Goal: Book appointment/travel/reservation

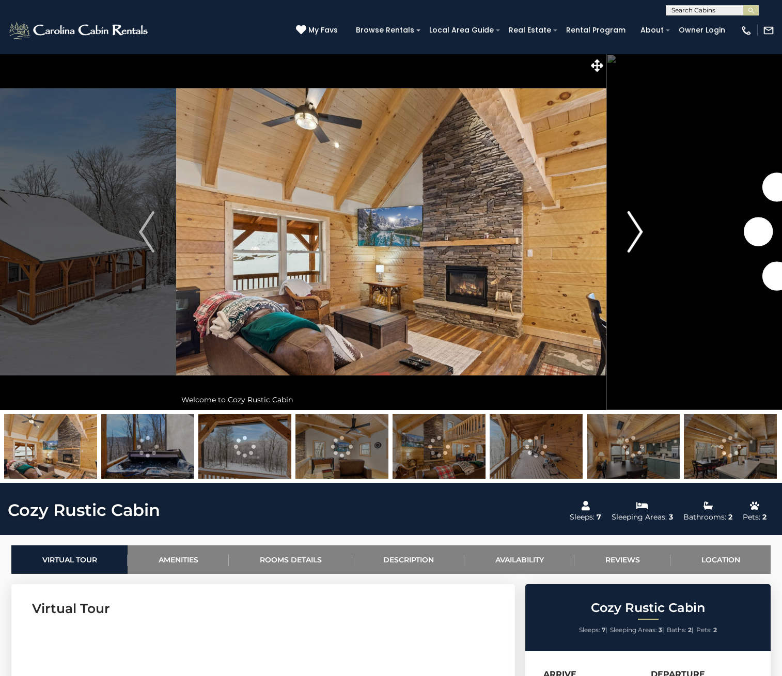
click at [633, 226] on img "Next" at bounding box center [636, 231] width 16 height 41
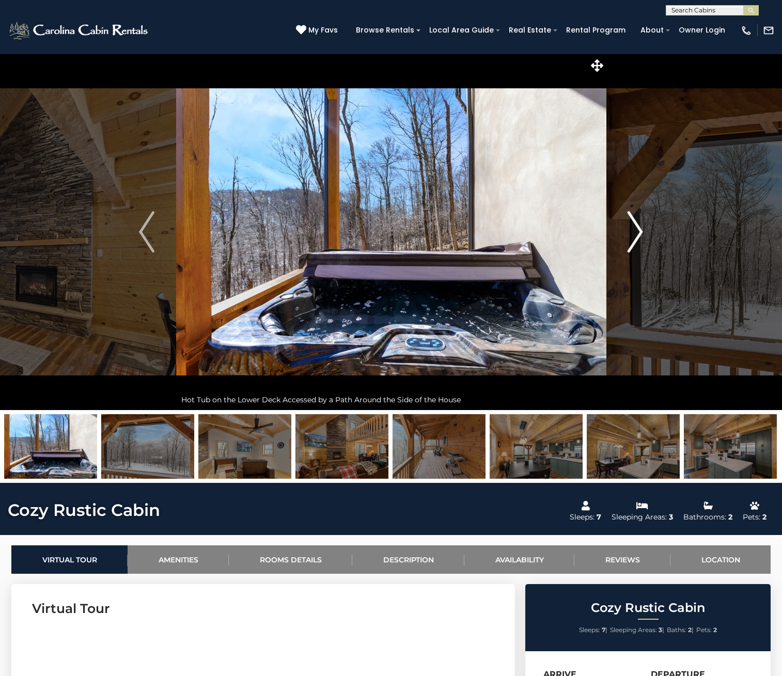
click at [632, 225] on img "Next" at bounding box center [636, 231] width 16 height 41
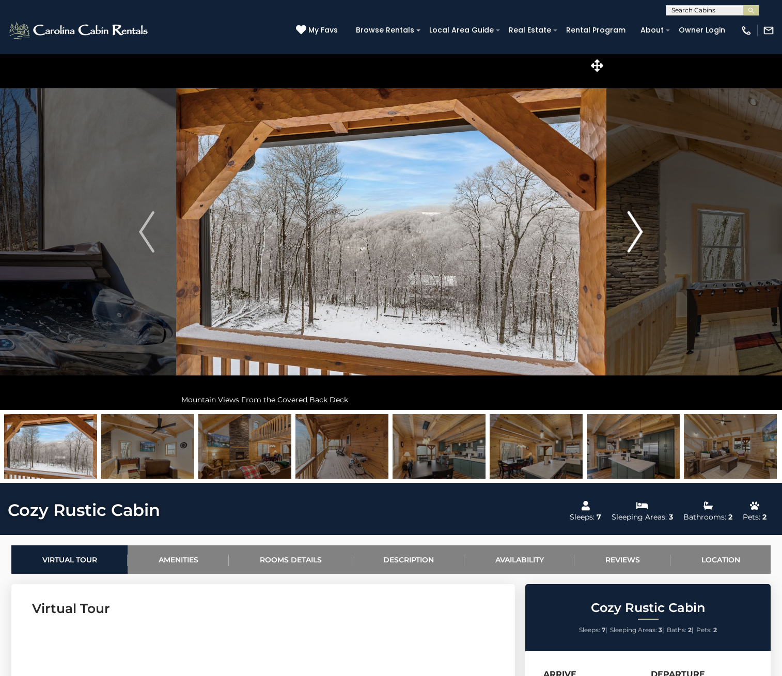
click at [632, 225] on img "Next" at bounding box center [636, 231] width 16 height 41
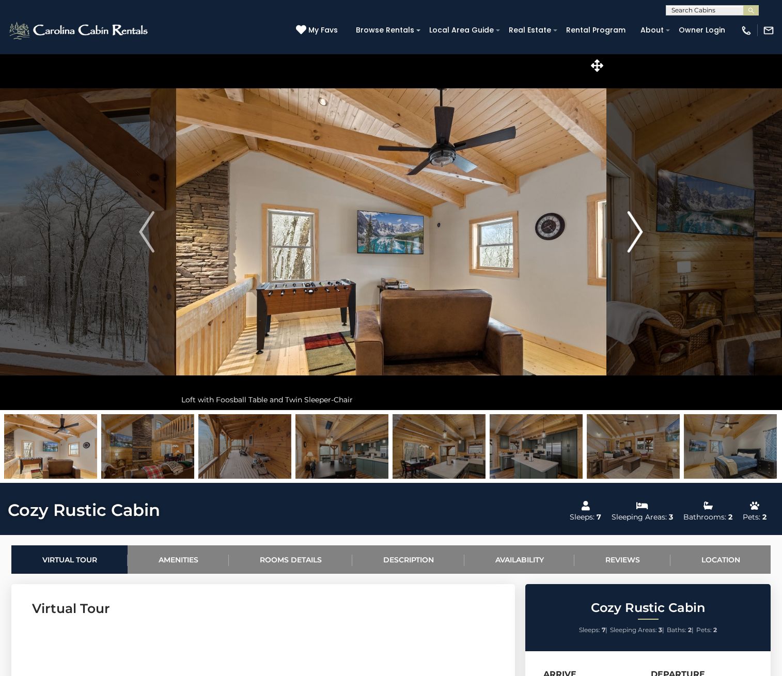
click at [632, 225] on img "Next" at bounding box center [636, 231] width 16 height 41
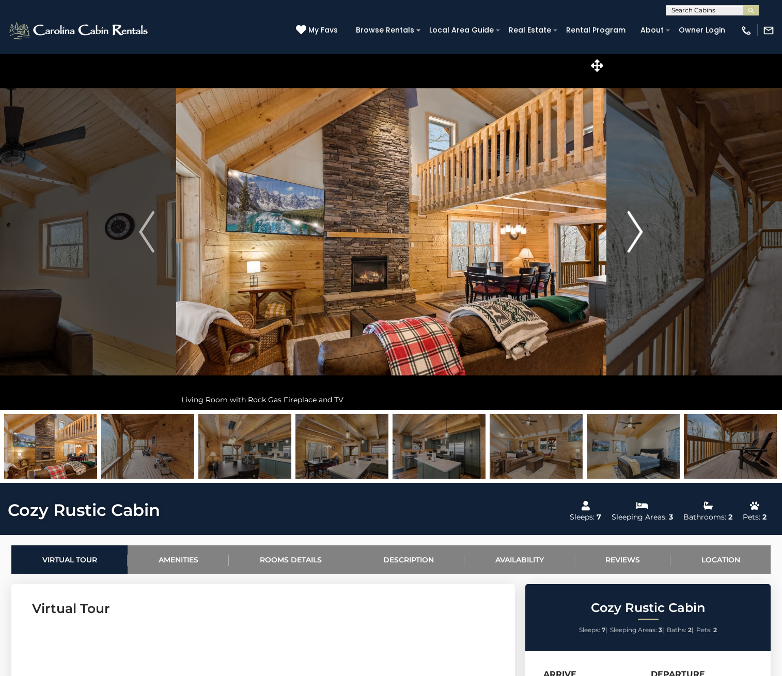
click at [632, 225] on img "Next" at bounding box center [636, 231] width 16 height 41
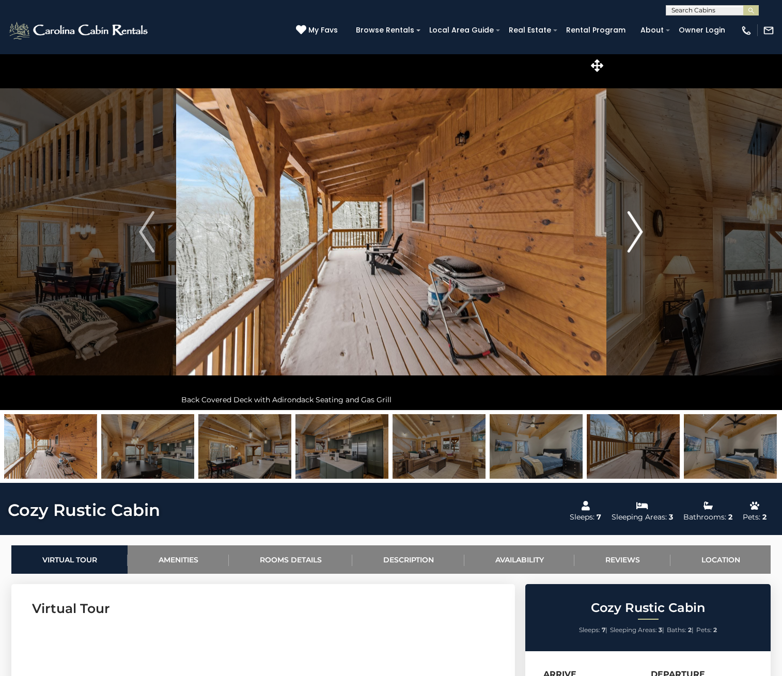
click at [632, 225] on img "Next" at bounding box center [636, 231] width 16 height 41
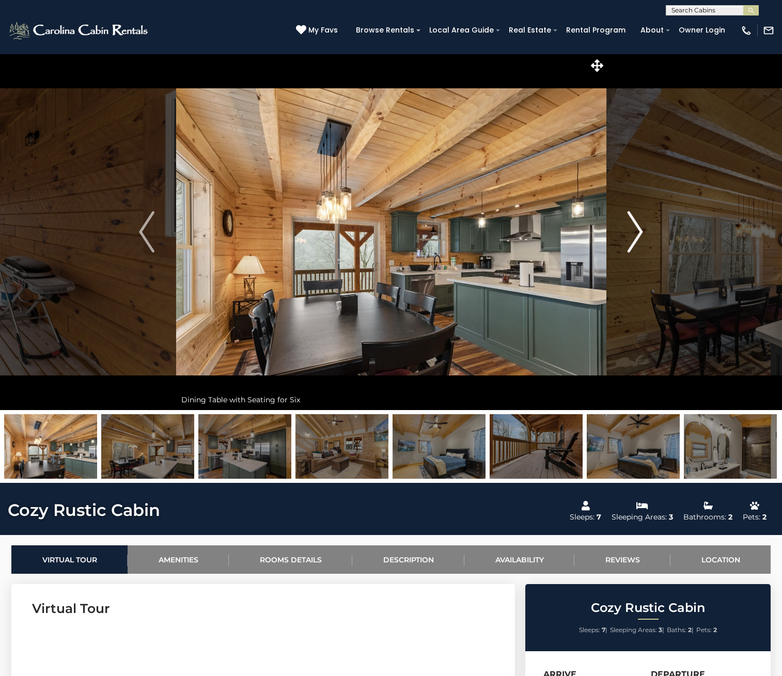
click at [632, 225] on img "Next" at bounding box center [636, 231] width 16 height 41
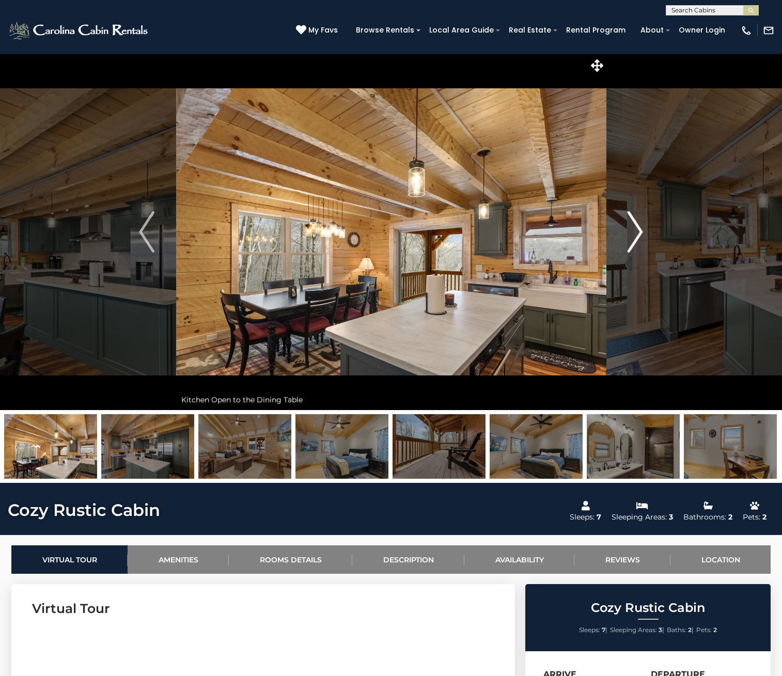
click at [632, 225] on img "Next" at bounding box center [636, 231] width 16 height 41
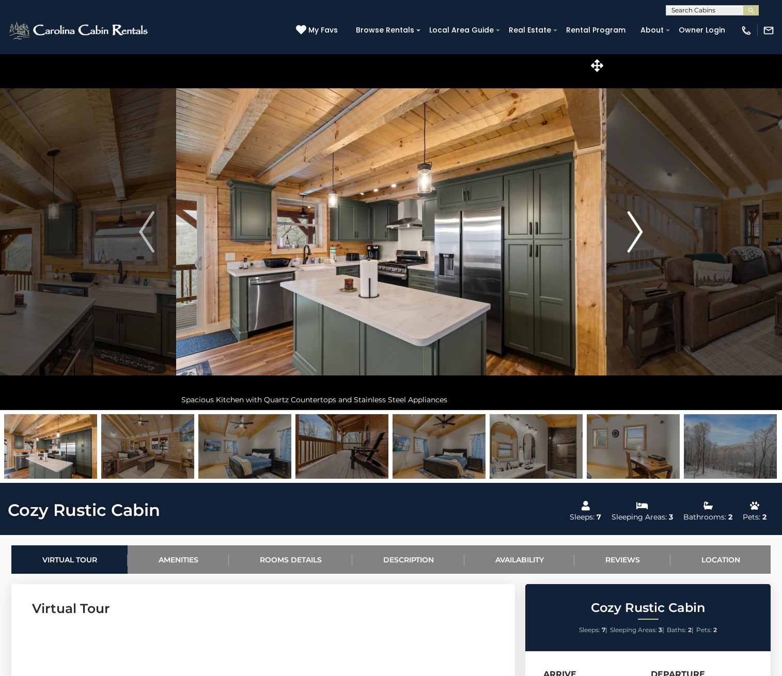
click at [632, 225] on img "Next" at bounding box center [636, 231] width 16 height 41
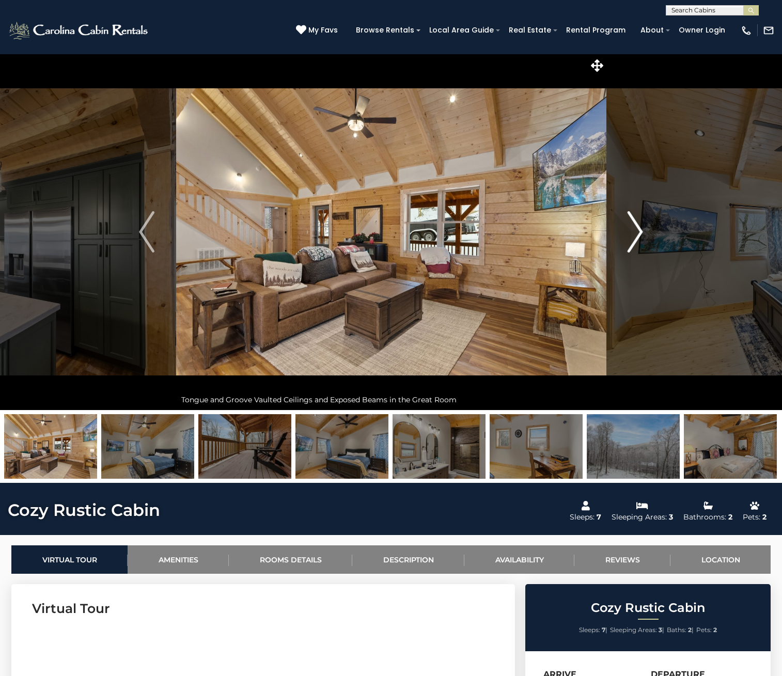
click at [632, 225] on img "Next" at bounding box center [636, 231] width 16 height 41
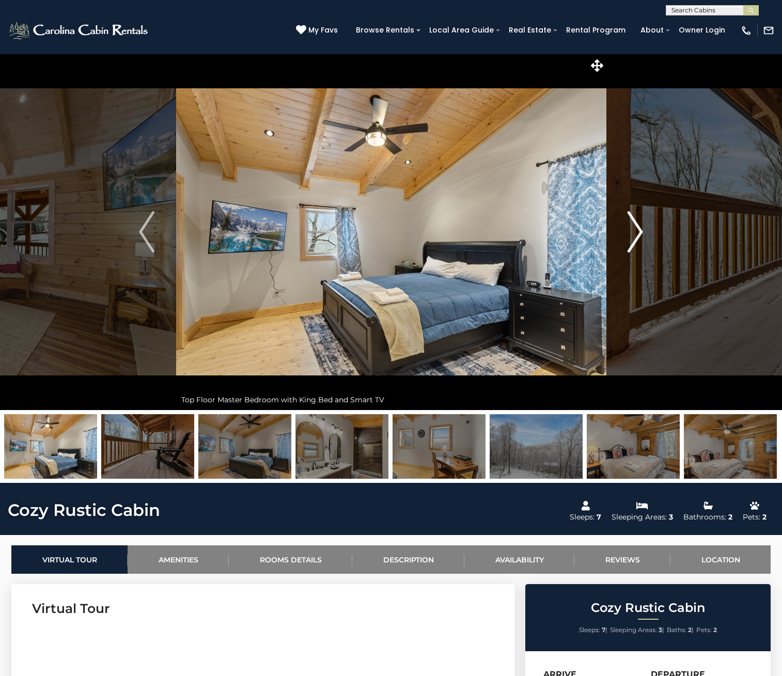
click at [632, 225] on img "Next" at bounding box center [636, 231] width 16 height 41
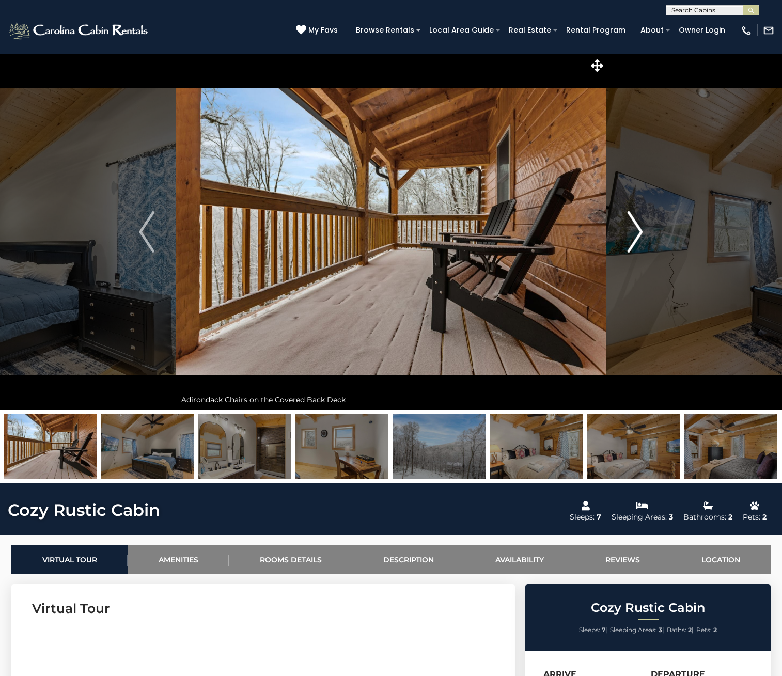
click at [632, 225] on img "Next" at bounding box center [636, 231] width 16 height 41
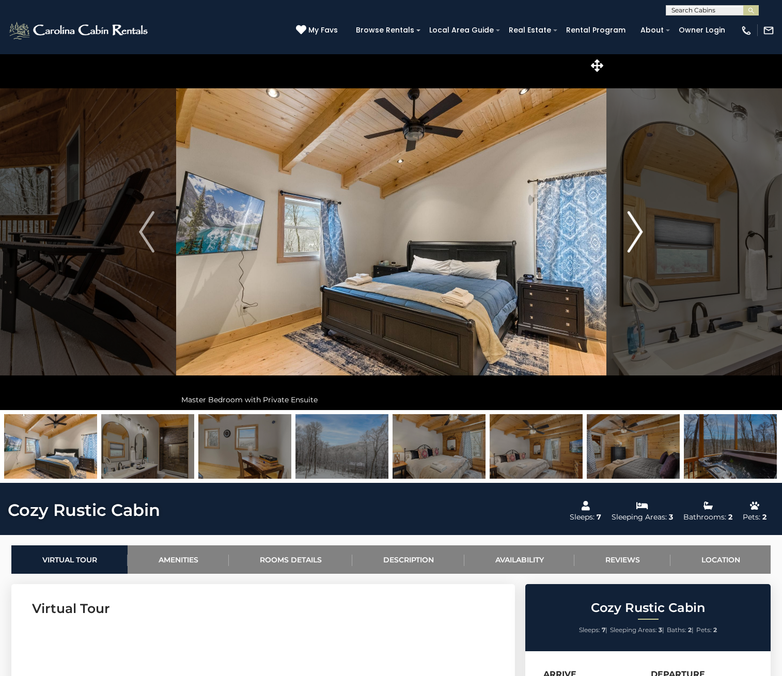
click at [632, 225] on img "Next" at bounding box center [636, 231] width 16 height 41
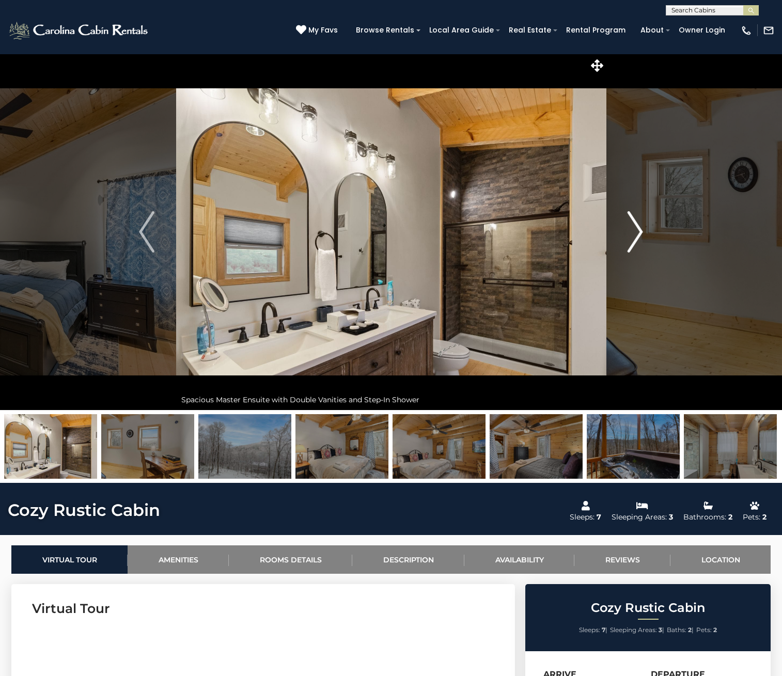
click at [632, 225] on img "Next" at bounding box center [636, 231] width 16 height 41
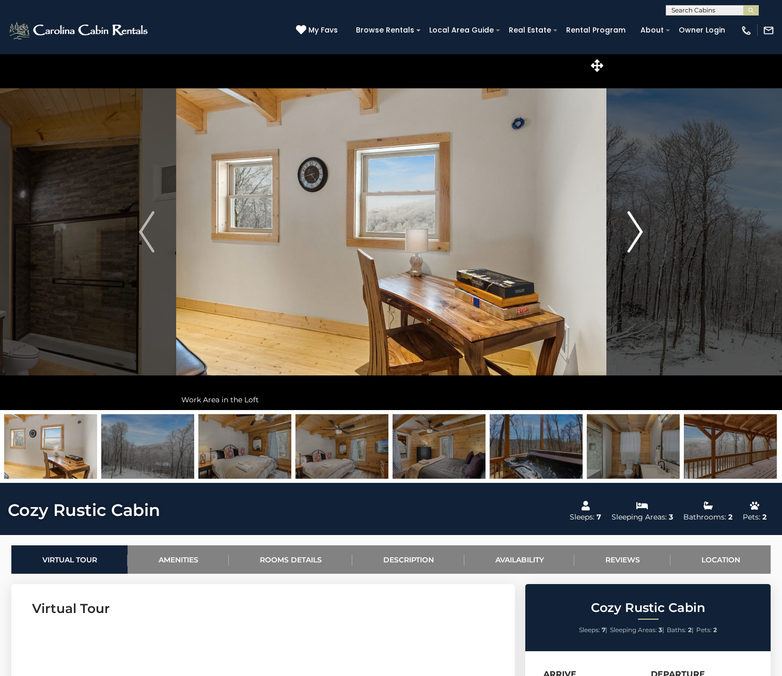
click at [632, 225] on img "Next" at bounding box center [636, 231] width 16 height 41
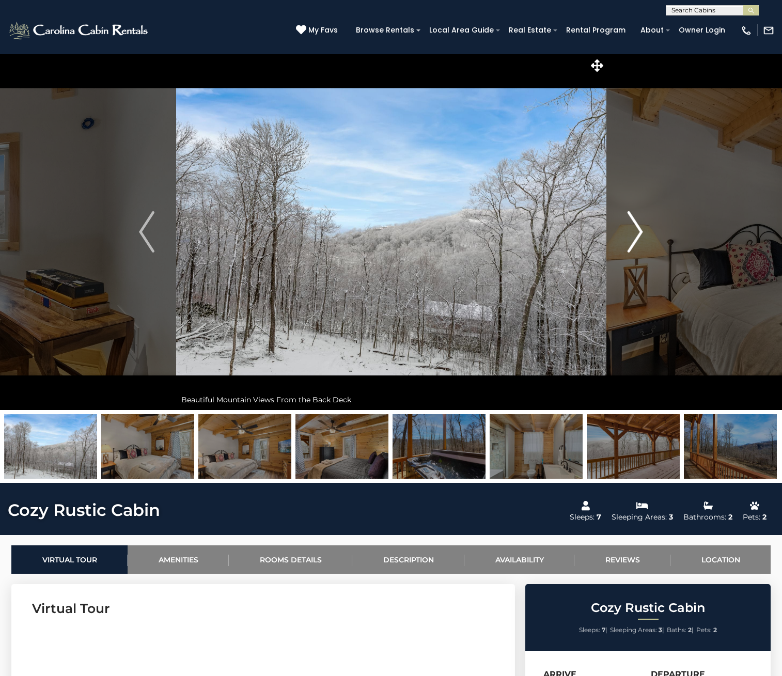
click at [632, 225] on img "Next" at bounding box center [636, 231] width 16 height 41
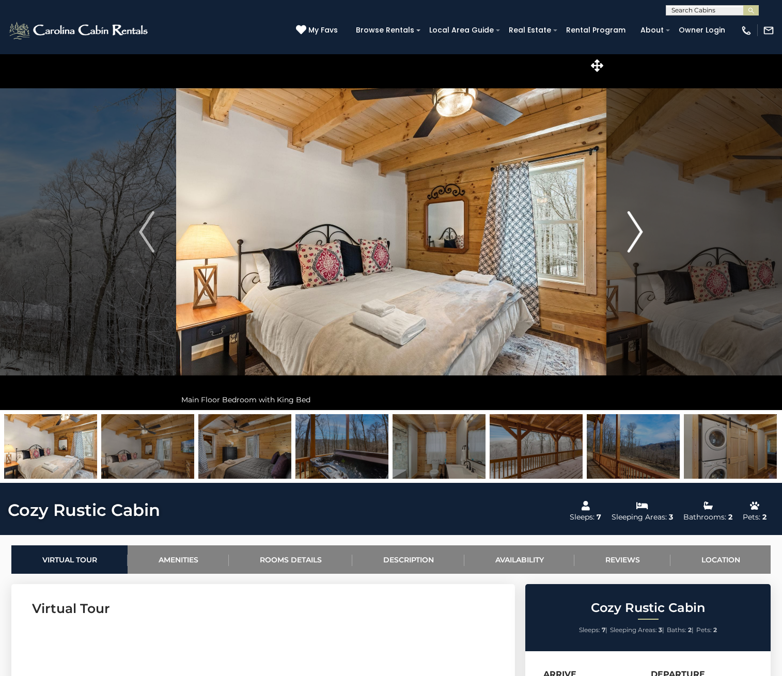
click at [632, 225] on img "Next" at bounding box center [636, 231] width 16 height 41
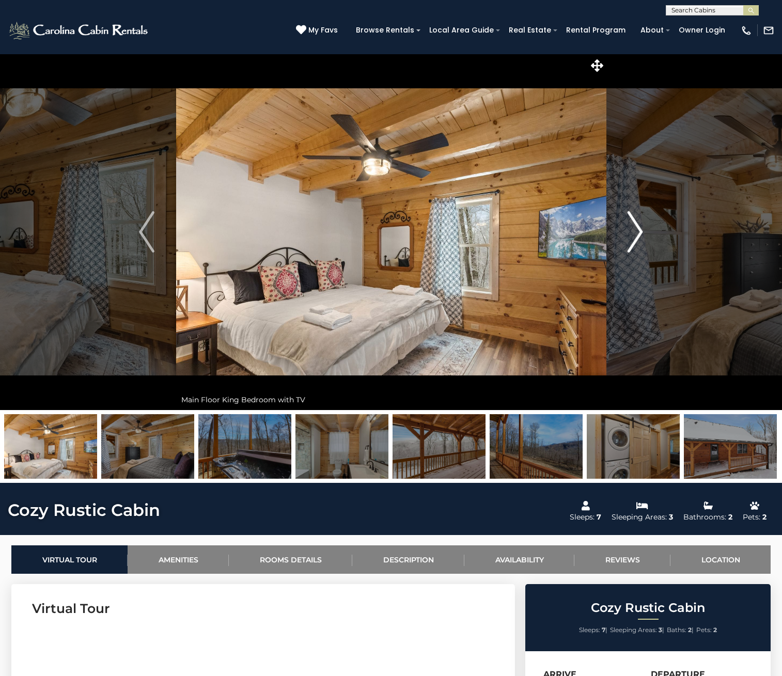
click at [632, 225] on img "Next" at bounding box center [636, 231] width 16 height 41
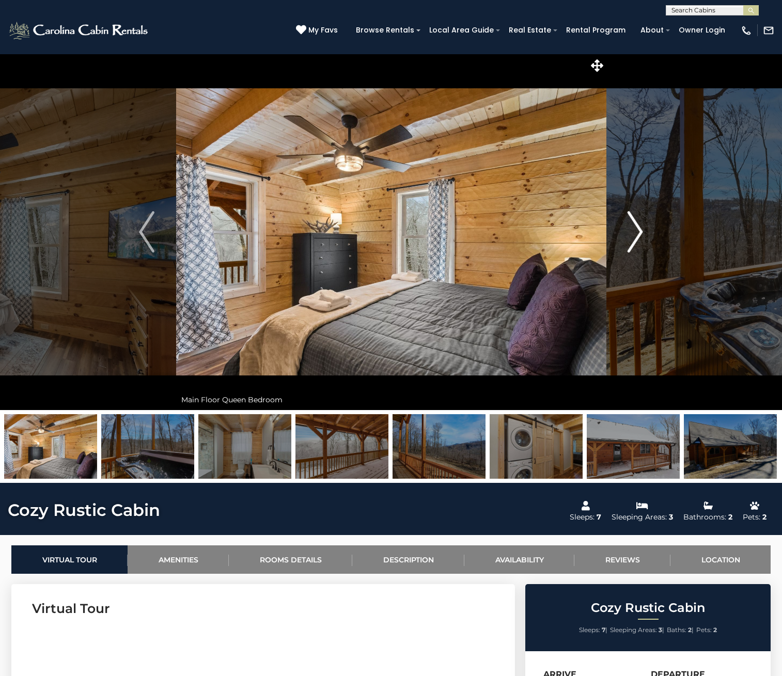
click at [632, 225] on img "Next" at bounding box center [636, 231] width 16 height 41
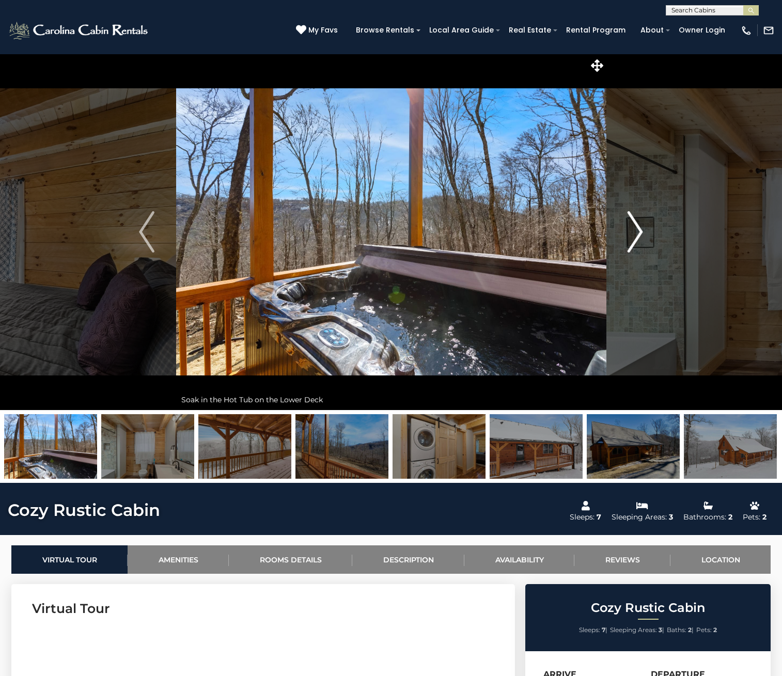
click at [632, 225] on img "Next" at bounding box center [636, 231] width 16 height 41
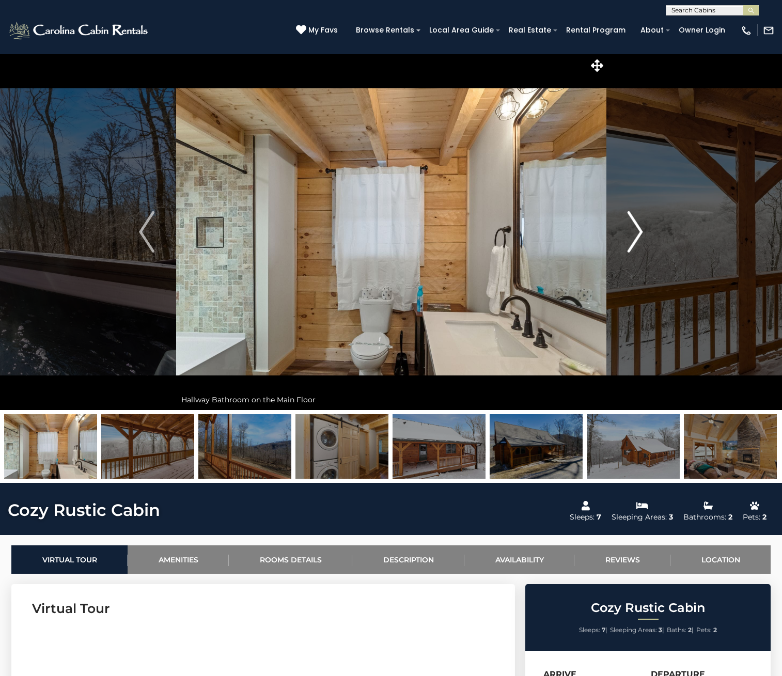
click at [632, 225] on img "Next" at bounding box center [636, 231] width 16 height 41
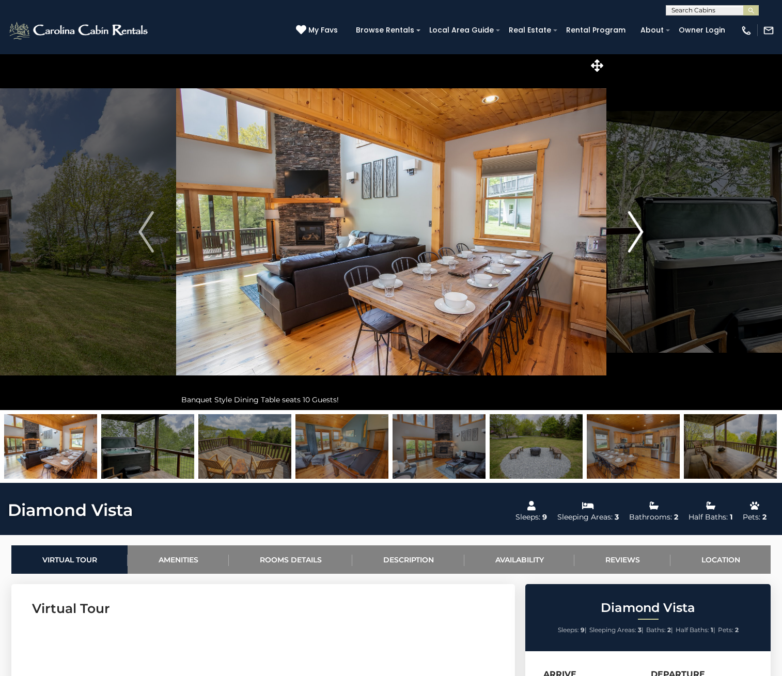
click at [636, 234] on img "Next" at bounding box center [636, 231] width 16 height 41
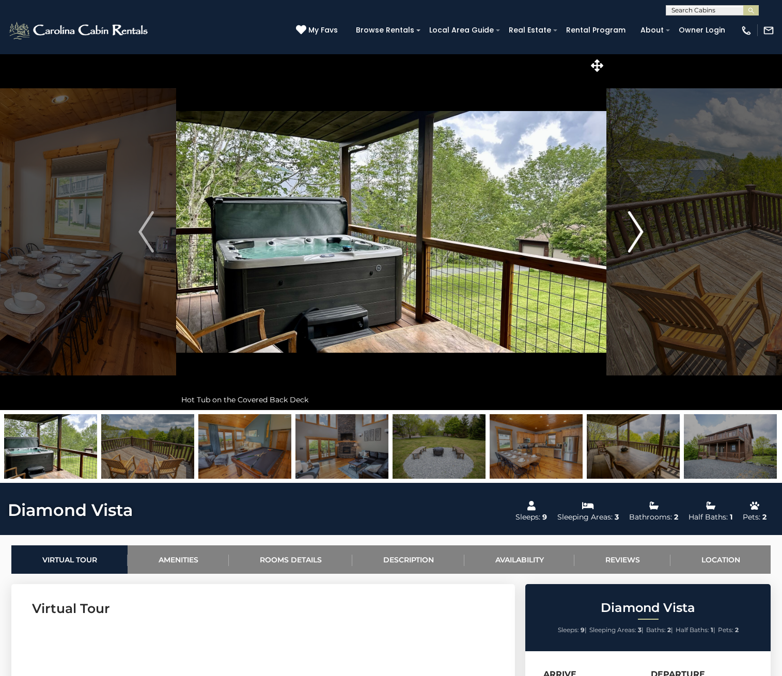
click at [636, 233] on img "Next" at bounding box center [636, 231] width 16 height 41
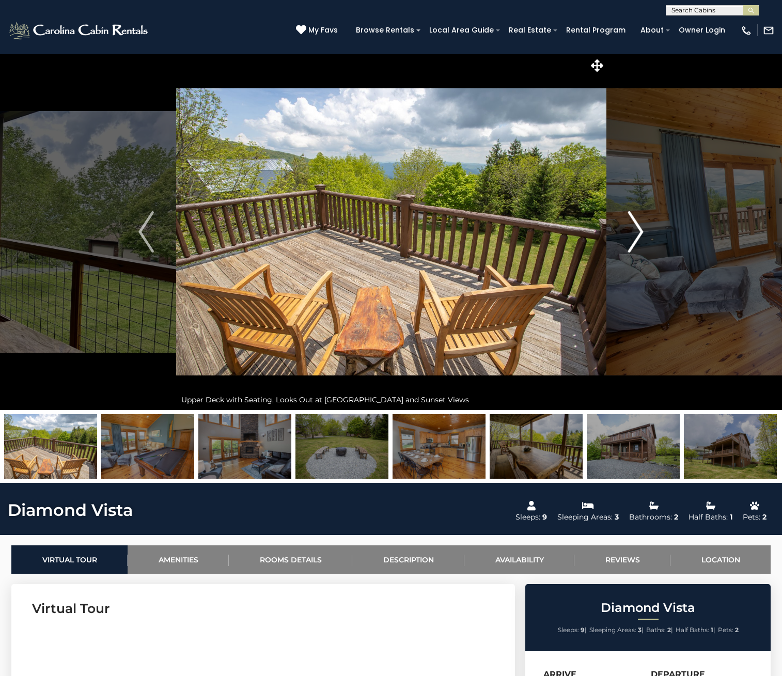
click at [636, 233] on img "Next" at bounding box center [636, 231] width 16 height 41
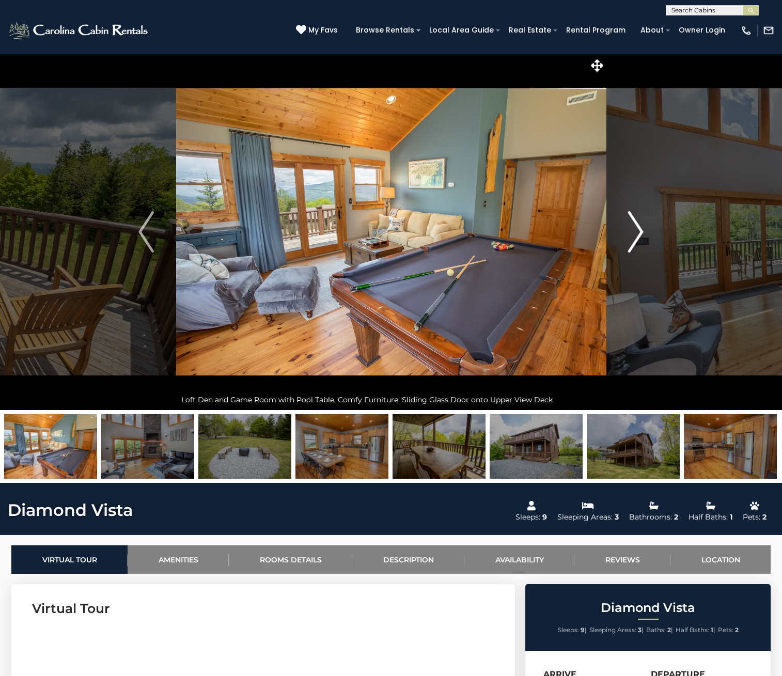
click at [636, 233] on img "Next" at bounding box center [636, 231] width 16 height 41
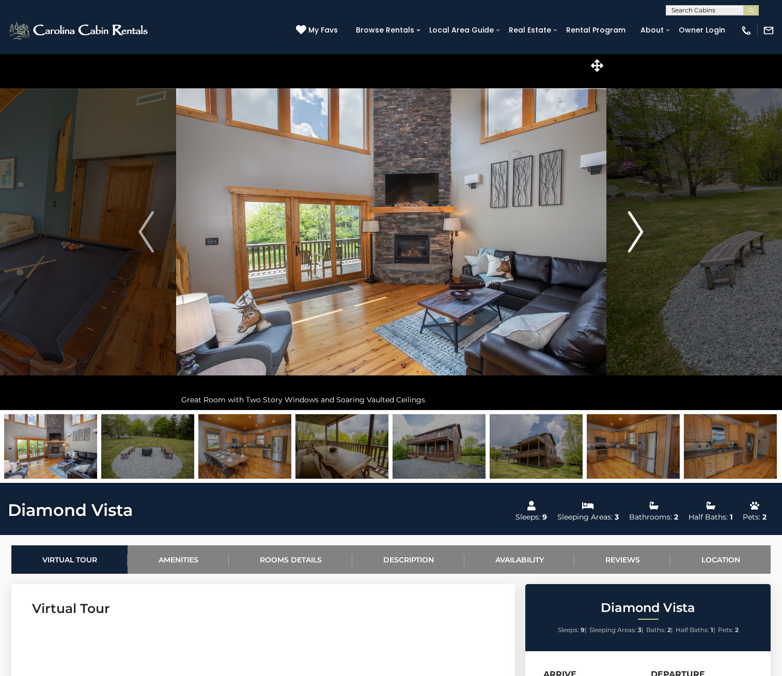
click at [636, 233] on img "Next" at bounding box center [636, 231] width 16 height 41
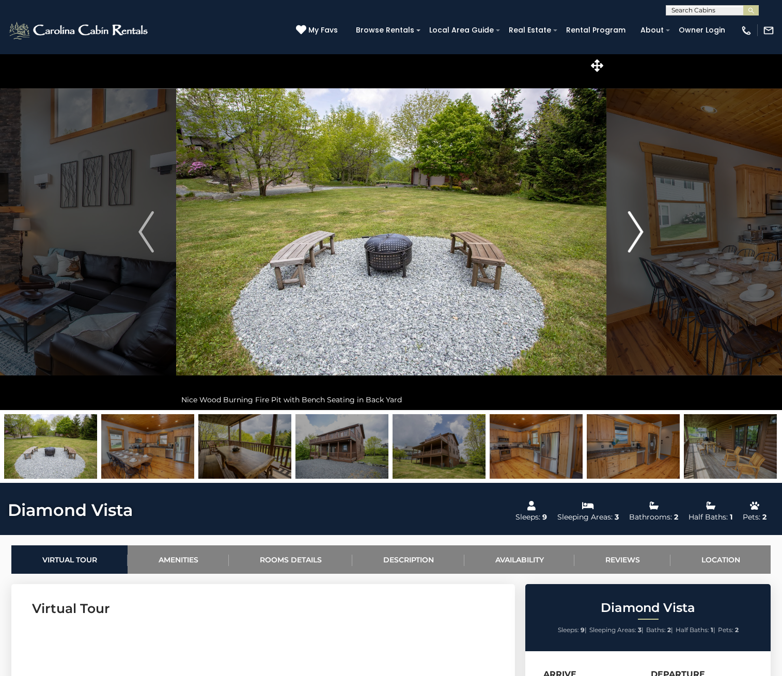
click at [636, 233] on img "Next" at bounding box center [636, 231] width 16 height 41
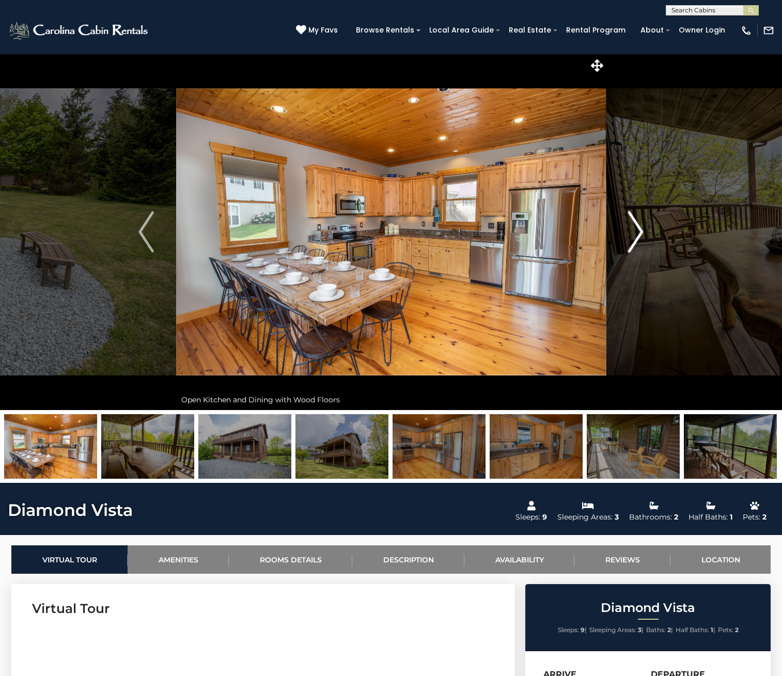
click at [636, 233] on img "Next" at bounding box center [636, 231] width 16 height 41
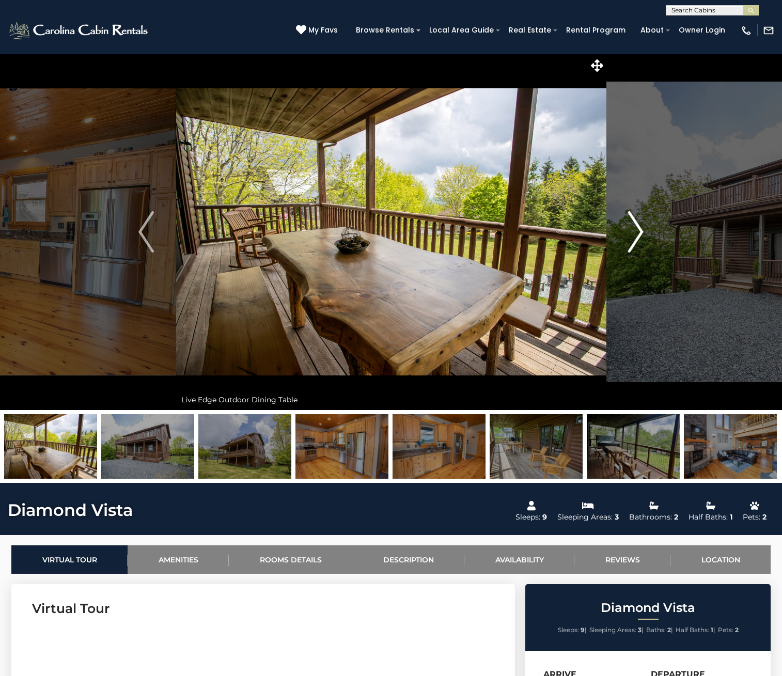
click at [636, 233] on img "Next" at bounding box center [636, 231] width 16 height 41
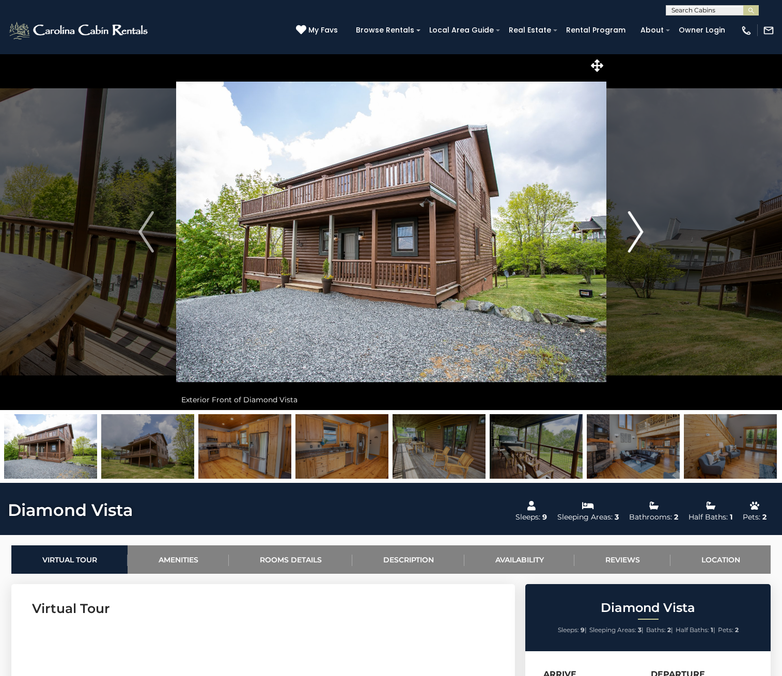
click at [636, 233] on img "Next" at bounding box center [636, 231] width 16 height 41
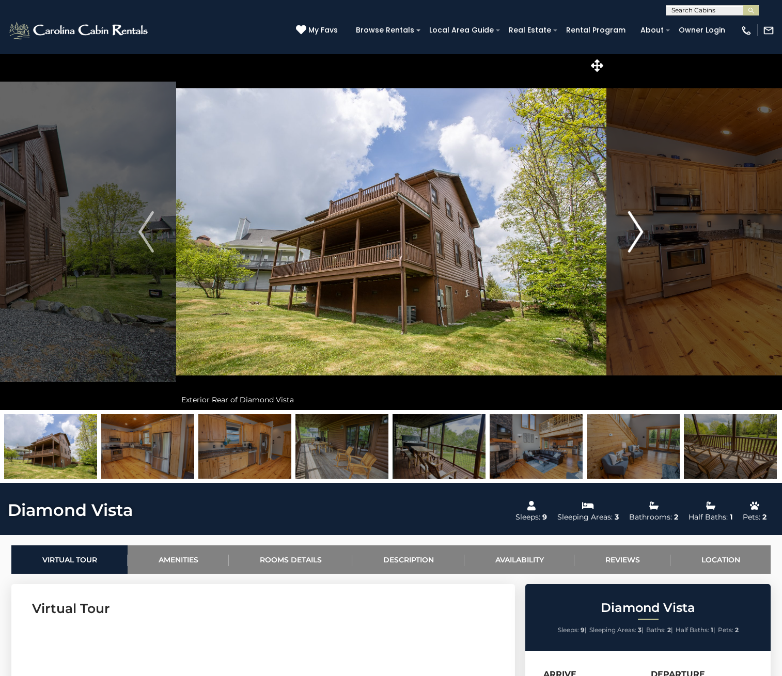
click at [633, 232] on img "Next" at bounding box center [636, 231] width 16 height 41
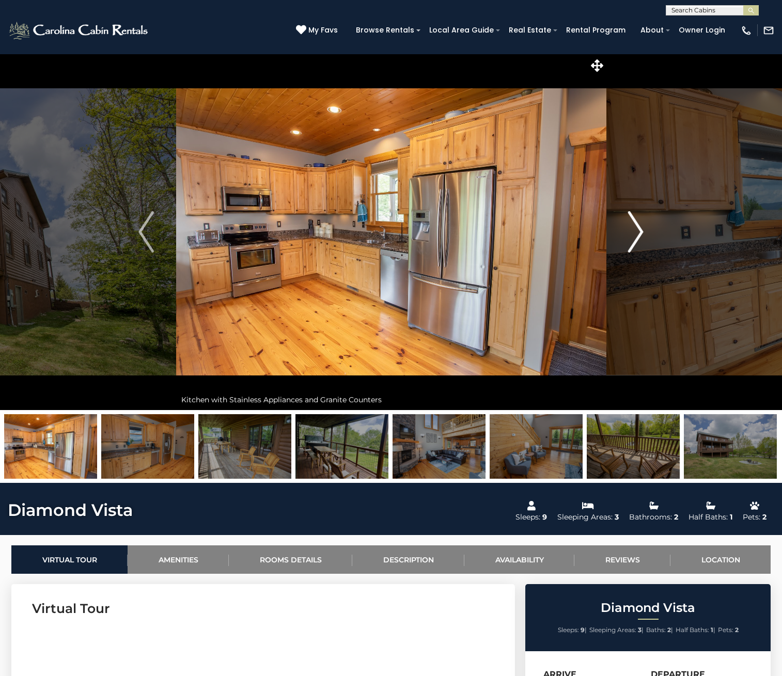
click at [633, 231] on img "Next" at bounding box center [636, 231] width 16 height 41
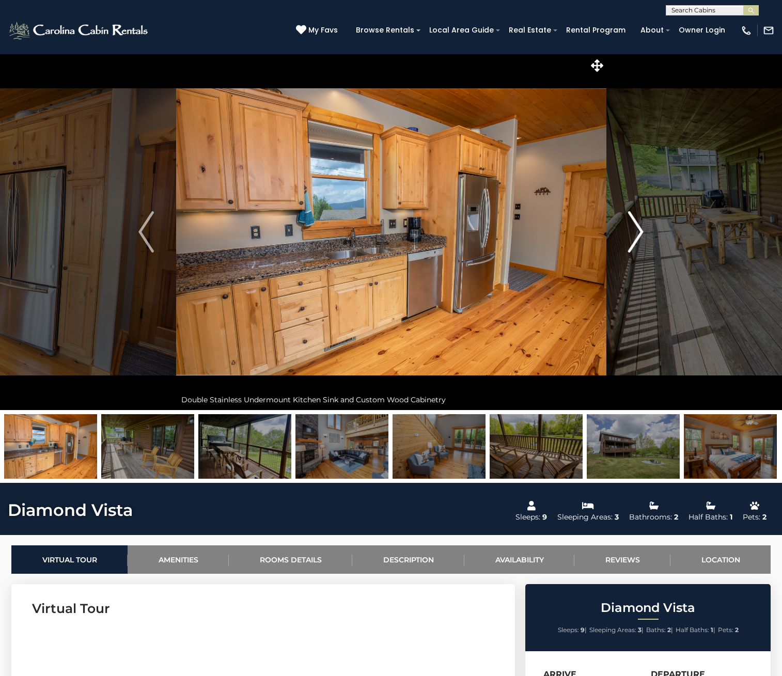
click at [633, 231] on img "Next" at bounding box center [636, 231] width 16 height 41
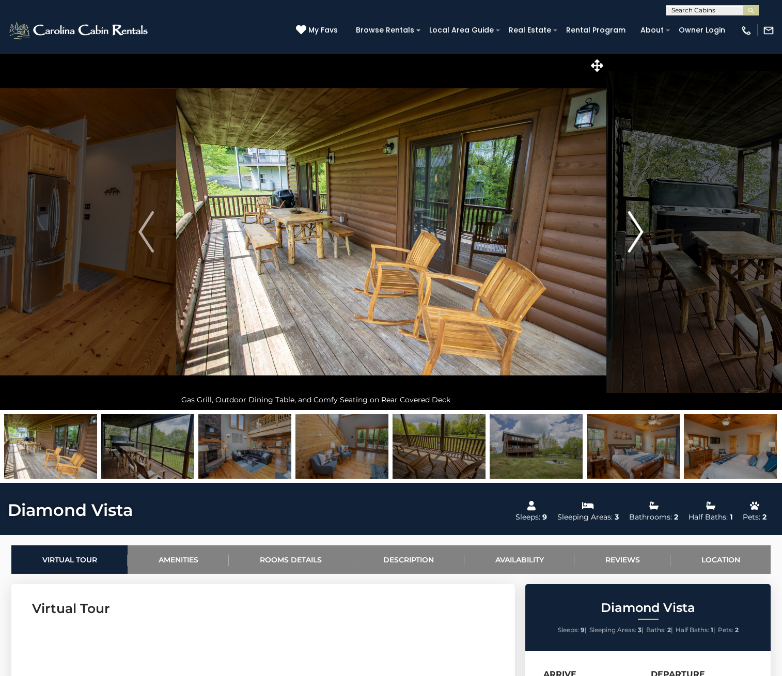
click at [633, 231] on img "Next" at bounding box center [636, 231] width 16 height 41
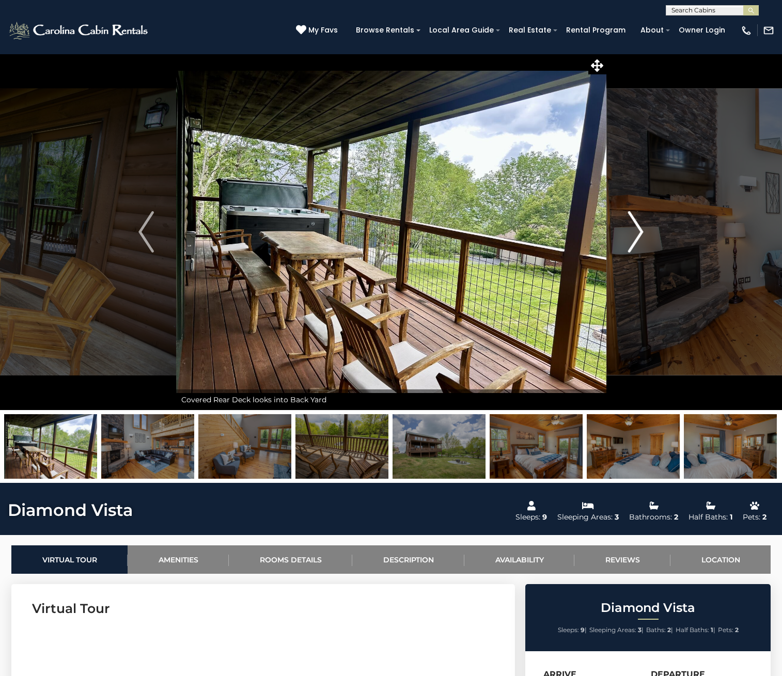
click at [633, 231] on img "Next" at bounding box center [636, 231] width 16 height 41
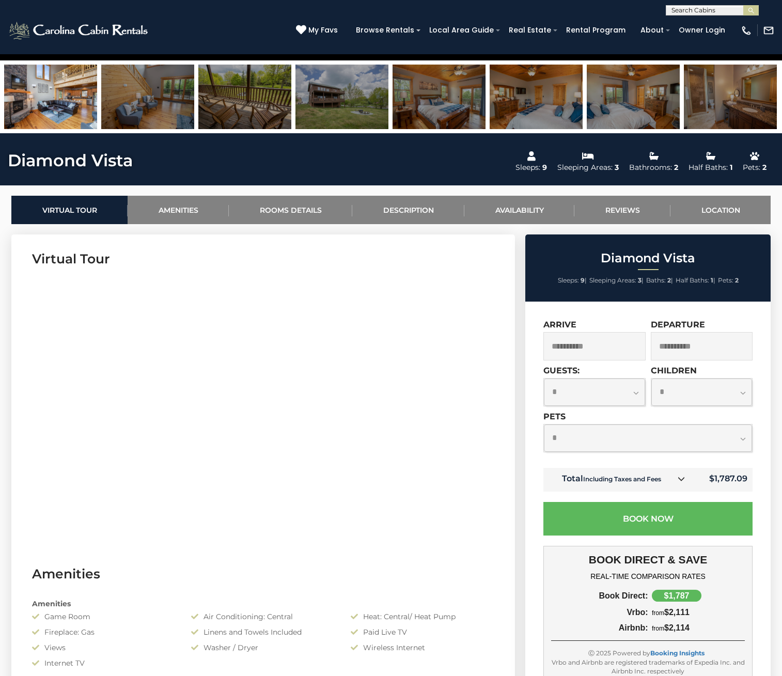
scroll to position [362, 0]
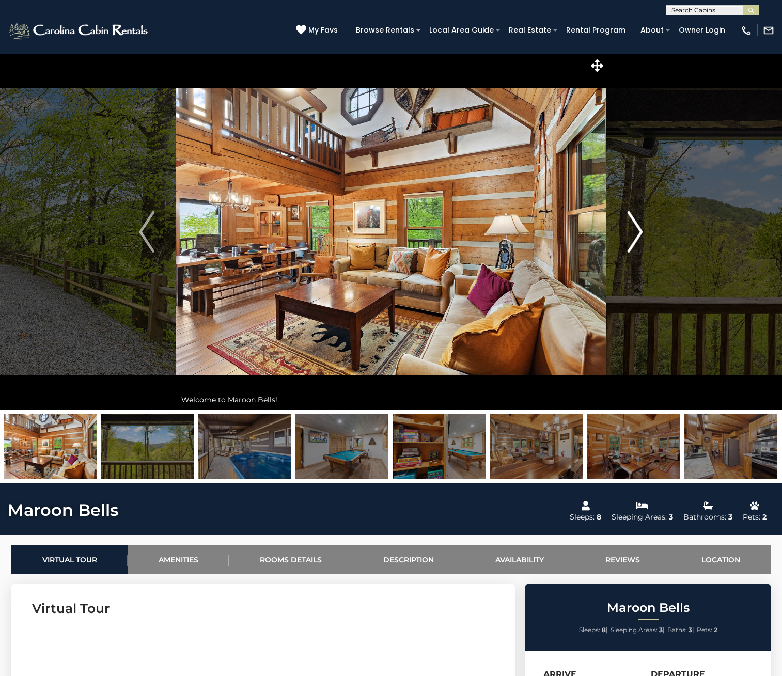
click at [635, 238] on img "Next" at bounding box center [636, 231] width 16 height 41
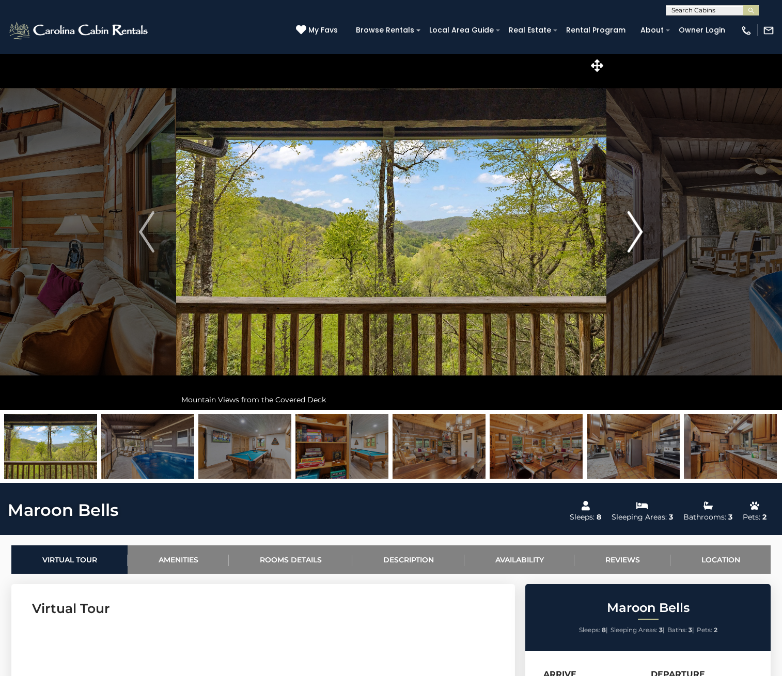
click at [635, 238] on img "Next" at bounding box center [636, 231] width 16 height 41
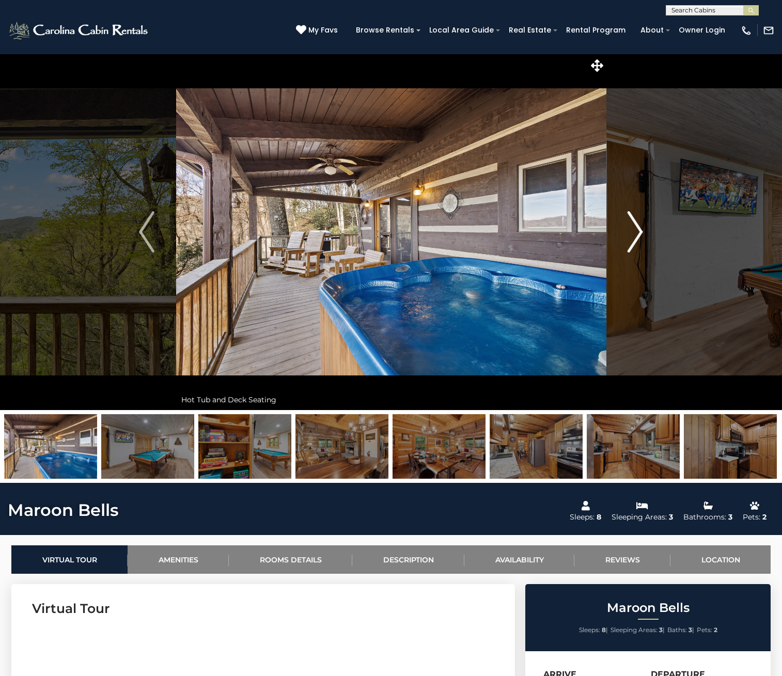
click at [635, 238] on img "Next" at bounding box center [636, 231] width 16 height 41
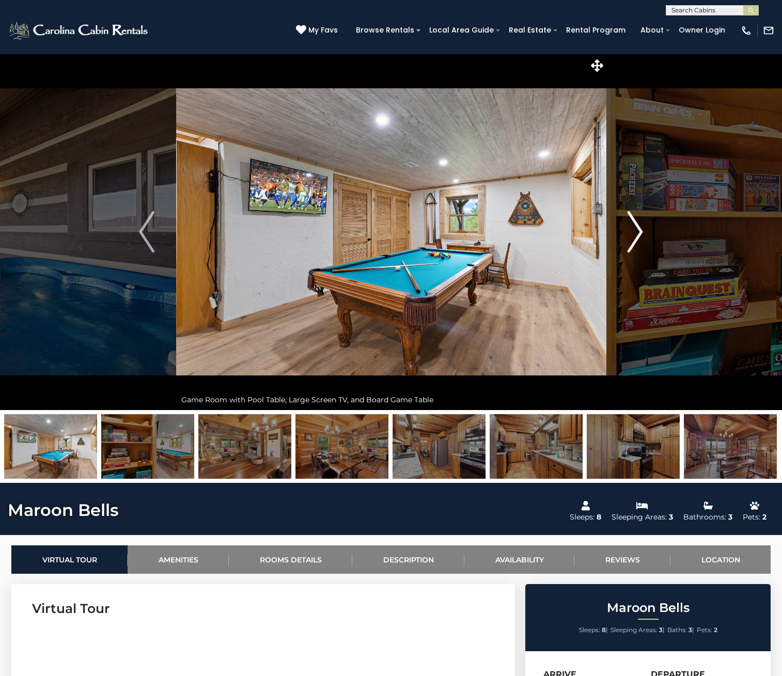
click at [635, 238] on img "Next" at bounding box center [636, 231] width 16 height 41
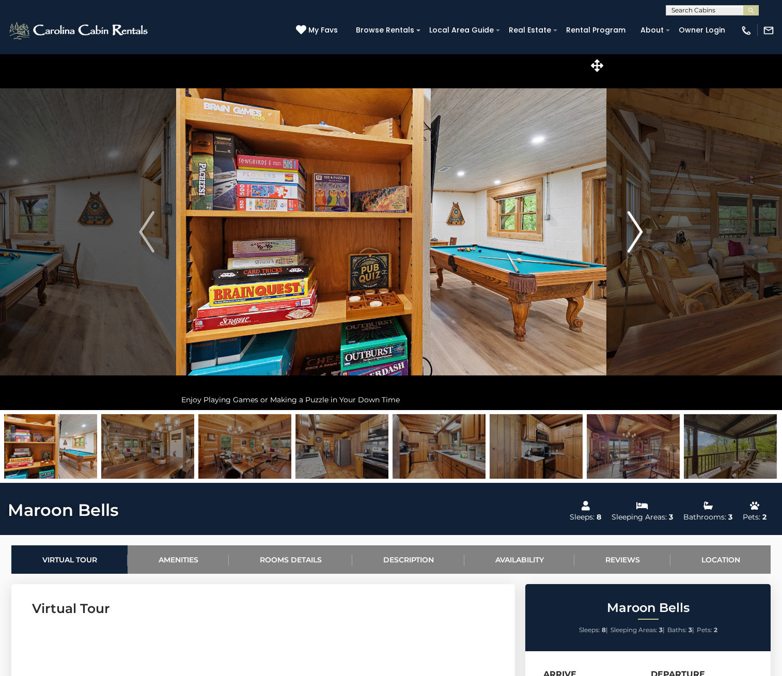
click at [635, 238] on img "Next" at bounding box center [636, 231] width 16 height 41
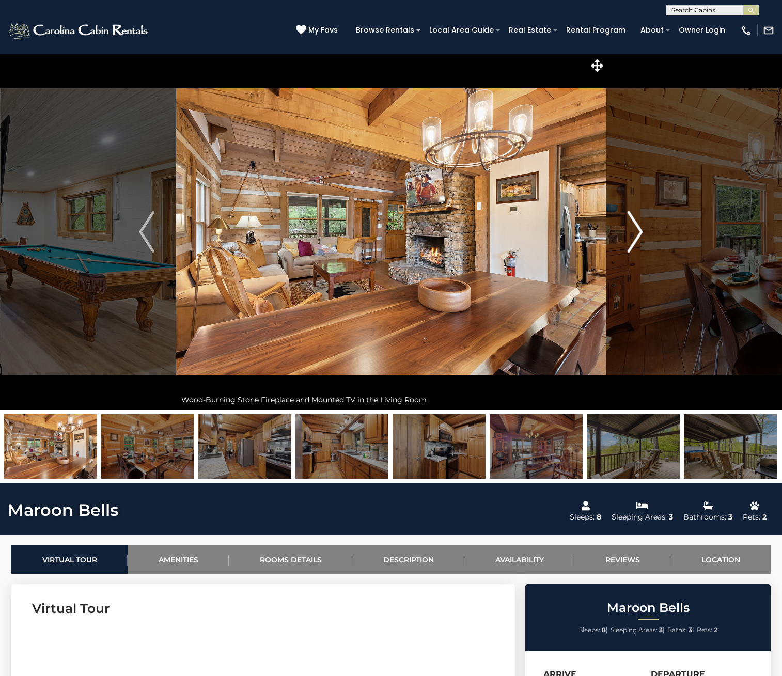
click at [635, 238] on img "Next" at bounding box center [636, 231] width 16 height 41
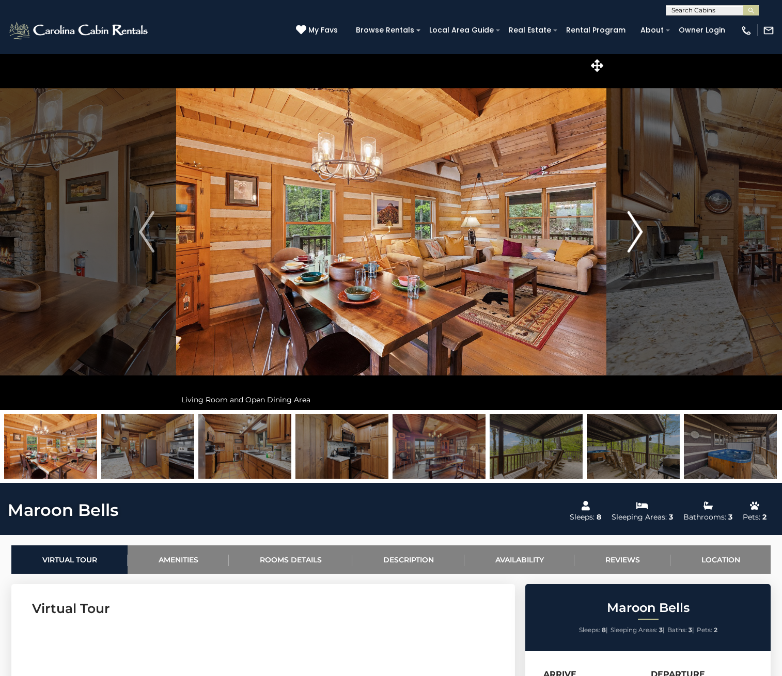
click at [635, 238] on img "Next" at bounding box center [636, 231] width 16 height 41
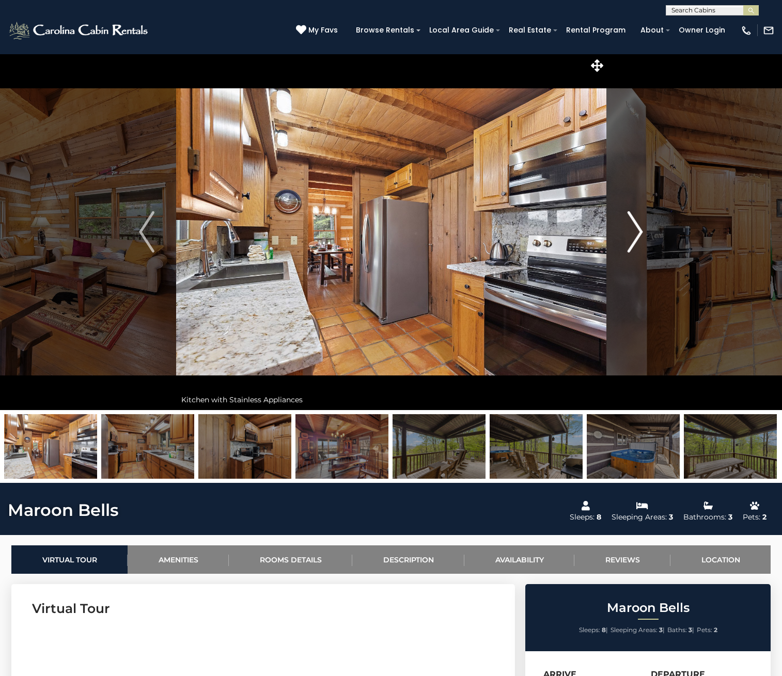
click at [635, 238] on img "Next" at bounding box center [636, 231] width 16 height 41
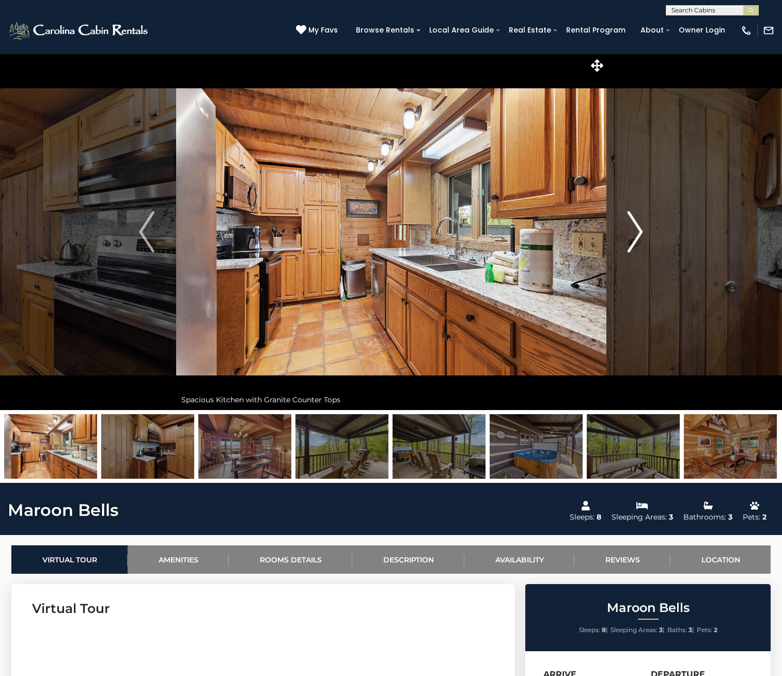
click at [635, 238] on img "Next" at bounding box center [636, 231] width 16 height 41
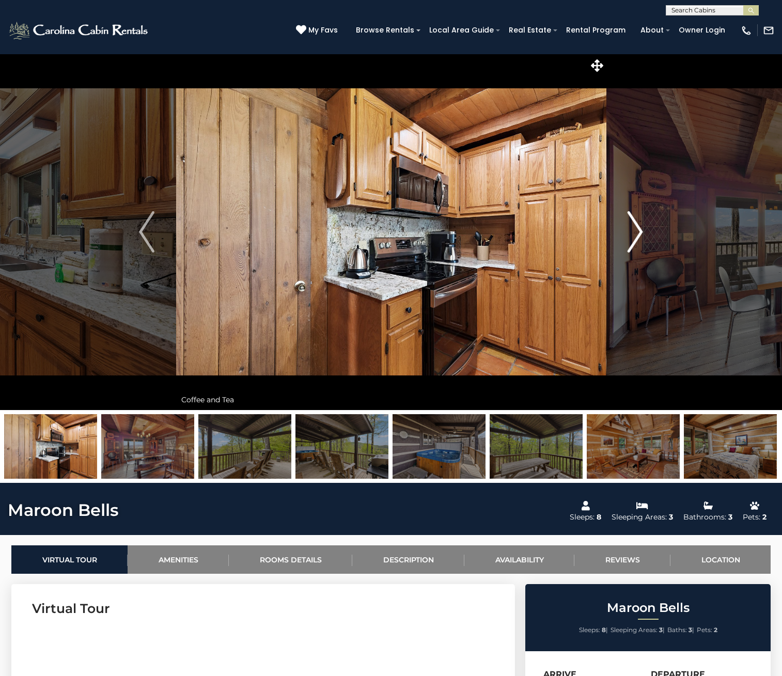
click at [635, 238] on img "Next" at bounding box center [636, 231] width 16 height 41
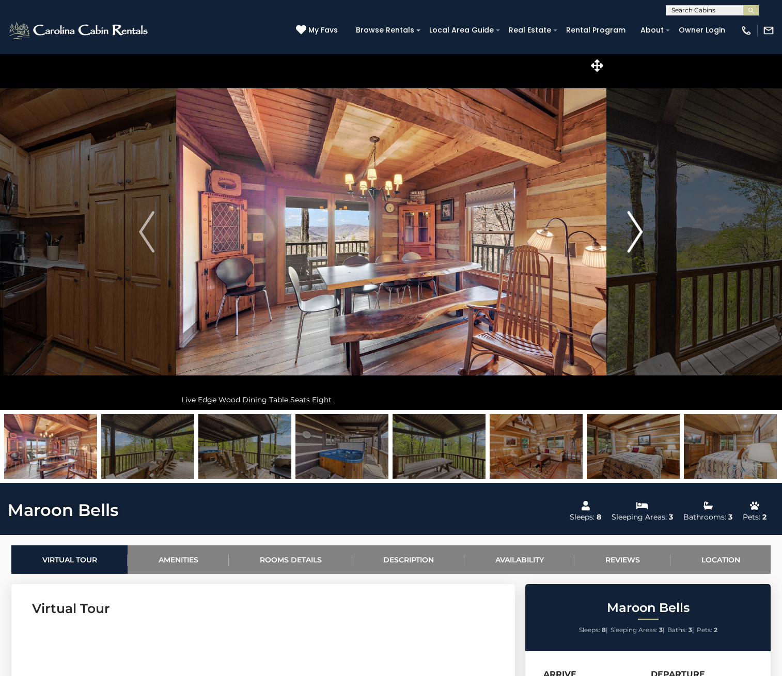
click at [635, 238] on img "Next" at bounding box center [636, 231] width 16 height 41
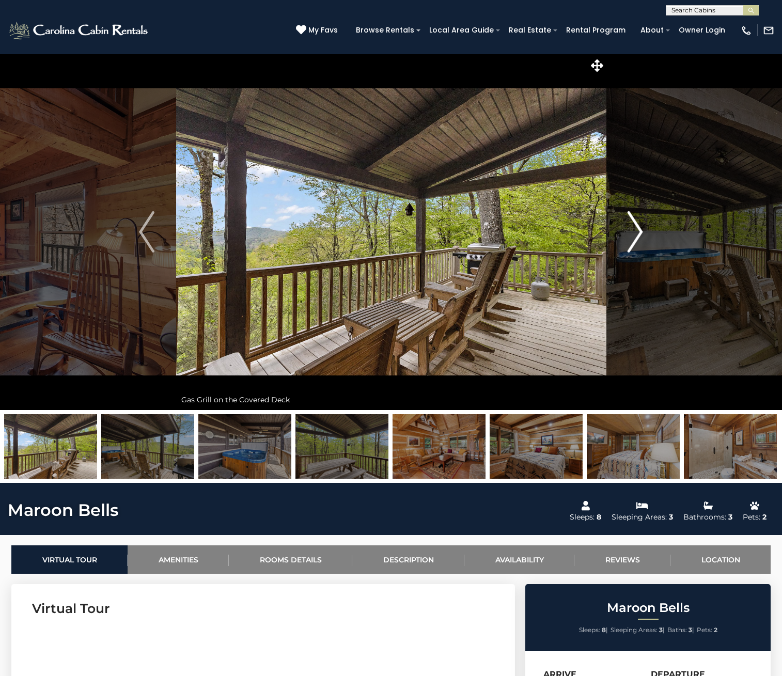
click at [635, 238] on img "Next" at bounding box center [636, 231] width 16 height 41
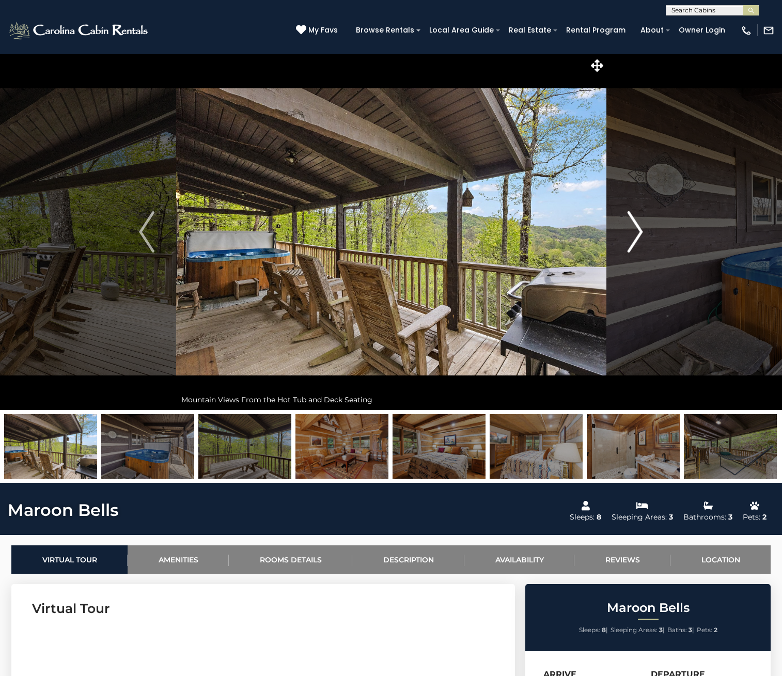
click at [635, 238] on img "Next" at bounding box center [636, 231] width 16 height 41
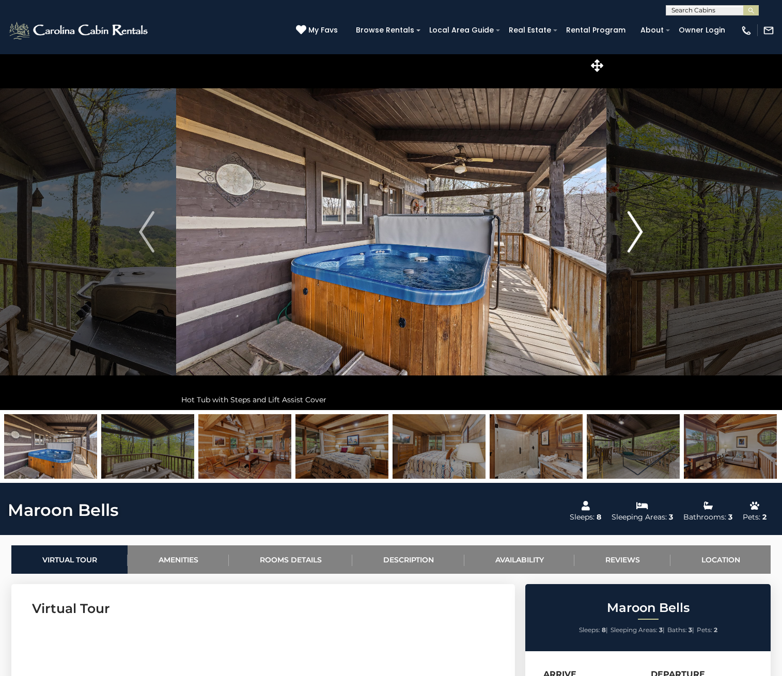
click at [635, 238] on img "Next" at bounding box center [636, 231] width 16 height 41
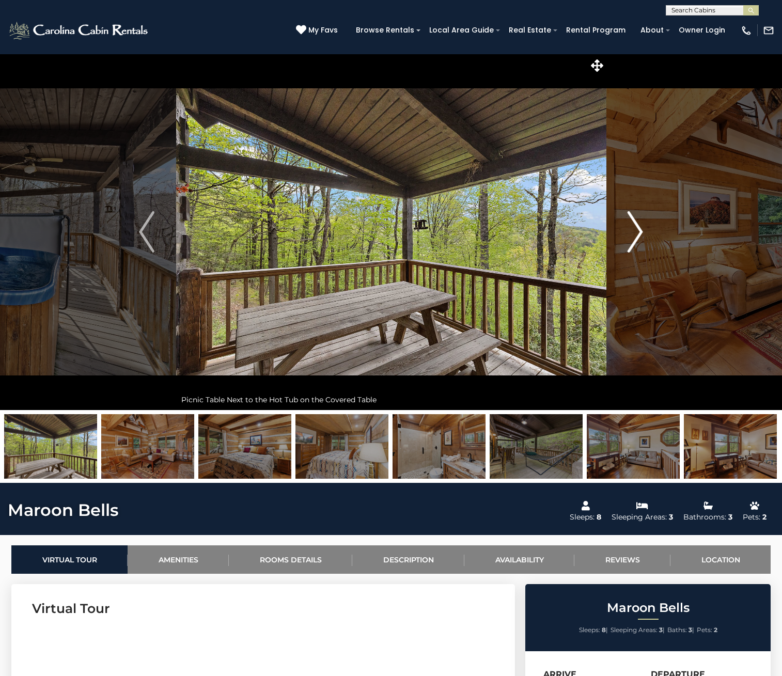
click at [635, 238] on img "Next" at bounding box center [636, 231] width 16 height 41
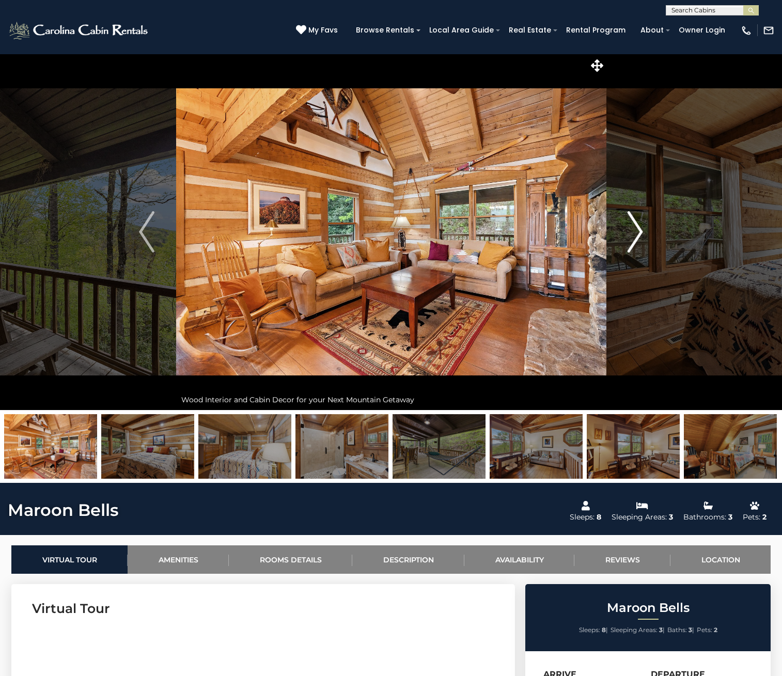
click at [635, 238] on img "Next" at bounding box center [636, 231] width 16 height 41
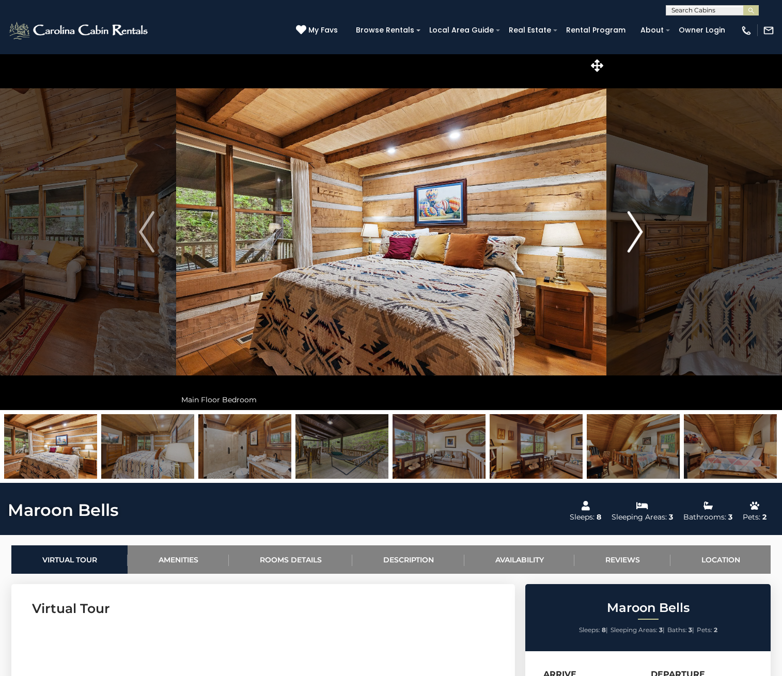
click at [635, 238] on img "Next" at bounding box center [636, 231] width 16 height 41
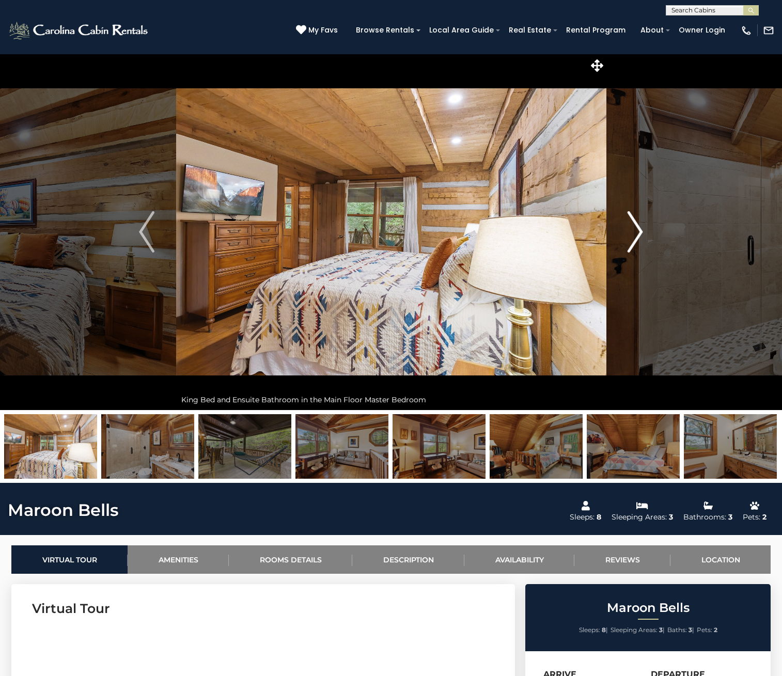
click at [635, 238] on img "Next" at bounding box center [636, 231] width 16 height 41
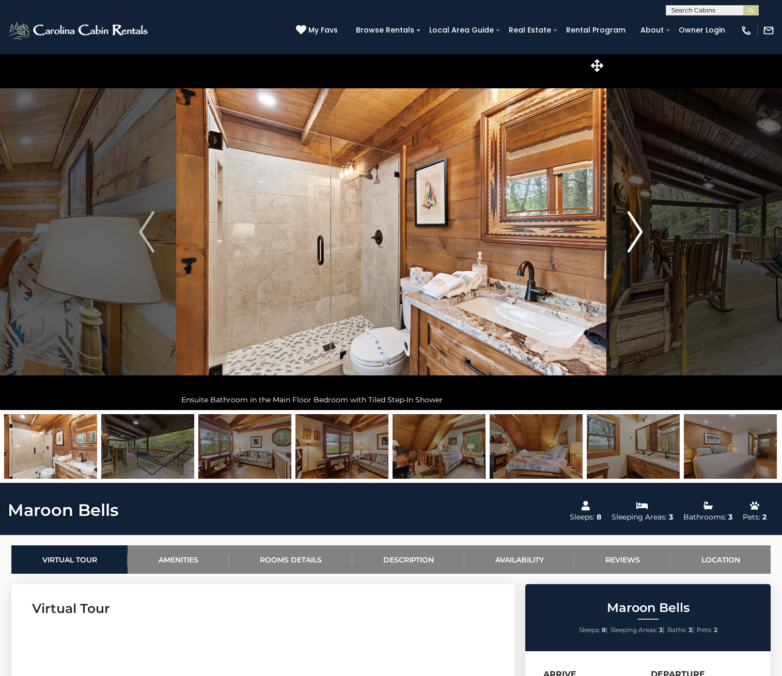
click at [635, 238] on img "Next" at bounding box center [636, 231] width 16 height 41
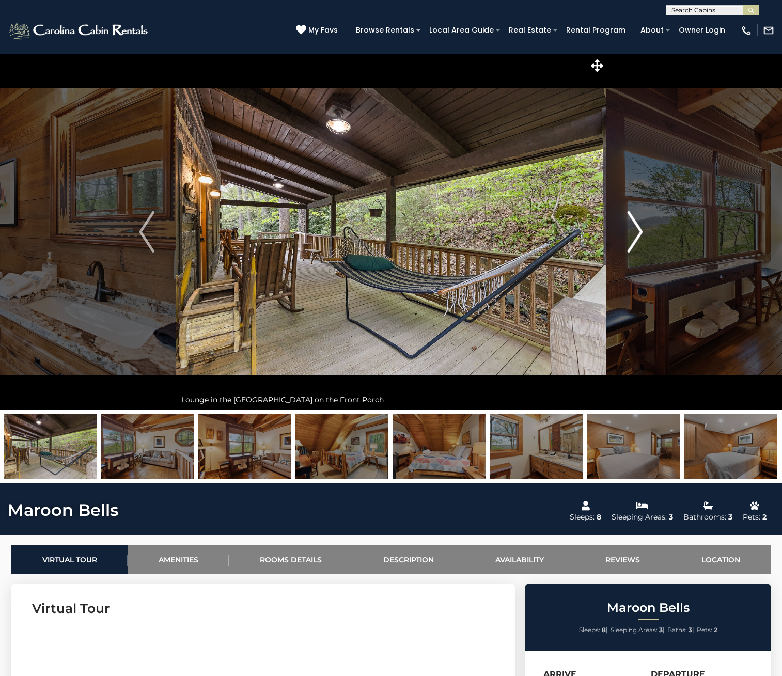
click at [635, 238] on img "Next" at bounding box center [636, 231] width 16 height 41
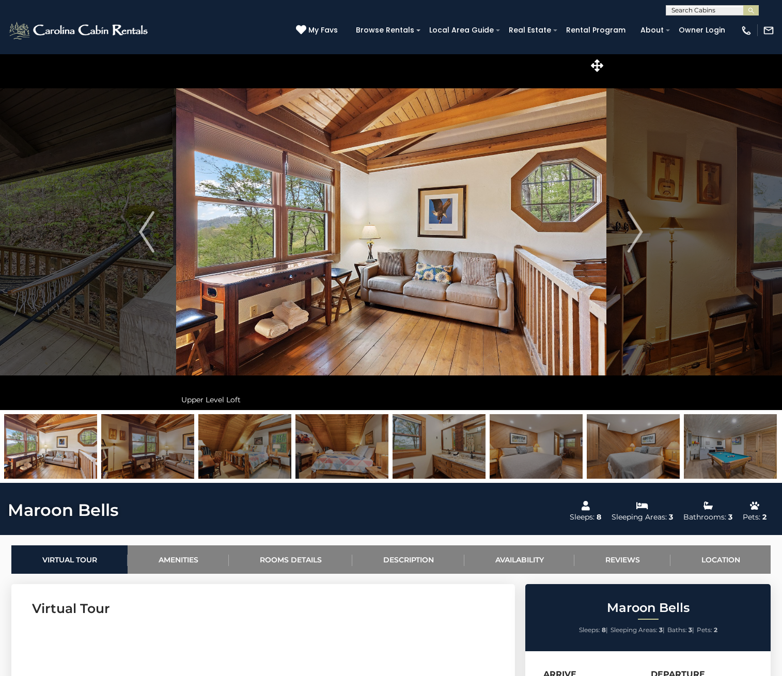
click at [276, 268] on img at bounding box center [391, 232] width 430 height 357
click at [591, 66] on icon at bounding box center [597, 65] width 12 height 12
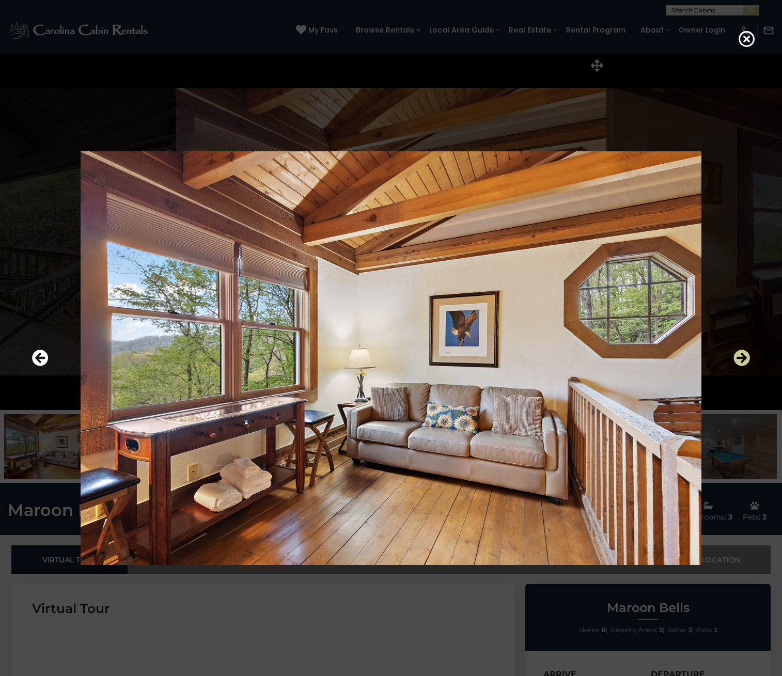
click at [744, 360] on icon "Next" at bounding box center [742, 358] width 17 height 17
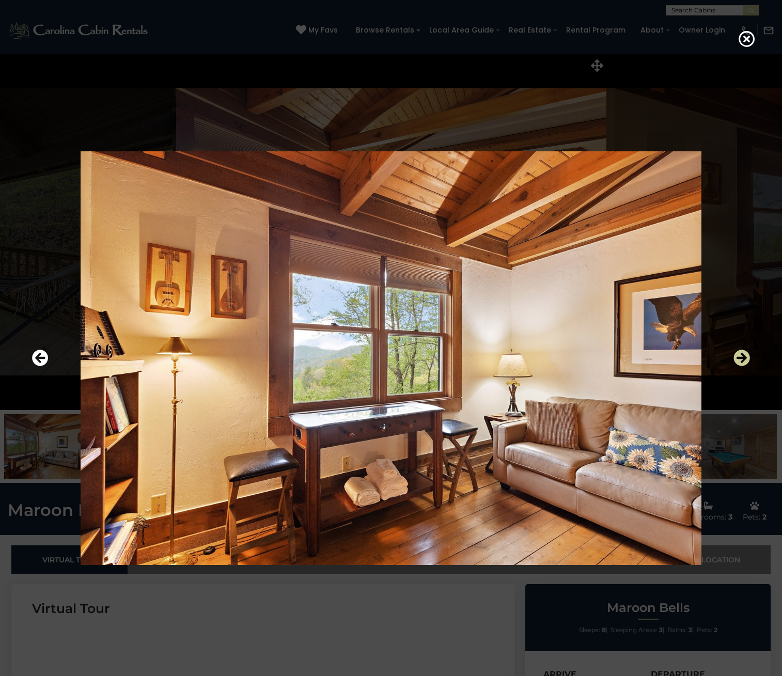
click at [744, 360] on icon "Next" at bounding box center [742, 358] width 17 height 17
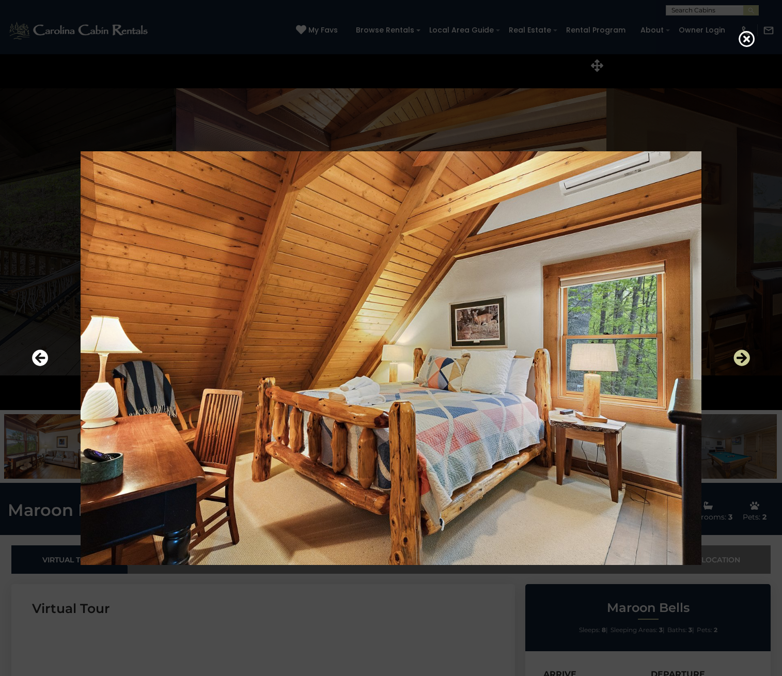
click at [744, 360] on icon "Next" at bounding box center [742, 358] width 17 height 17
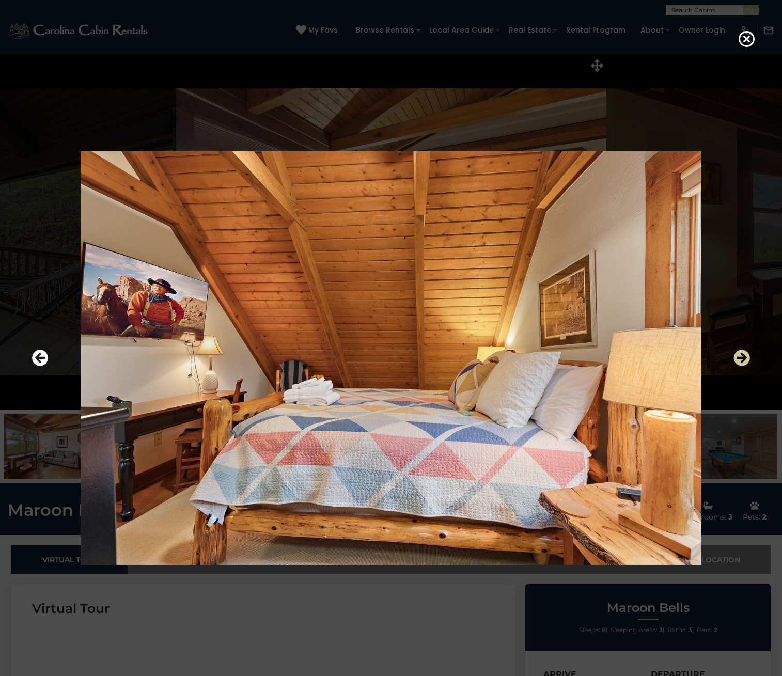
click at [749, 357] on icon "Next" at bounding box center [742, 358] width 17 height 17
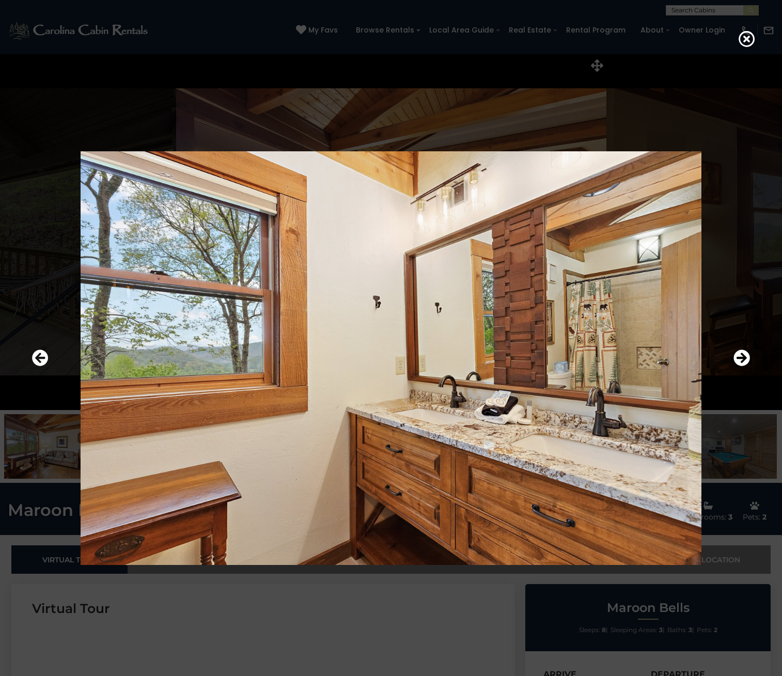
click at [751, 356] on div at bounding box center [391, 358] width 729 height 609
click at [745, 355] on icon "Next" at bounding box center [742, 358] width 17 height 17
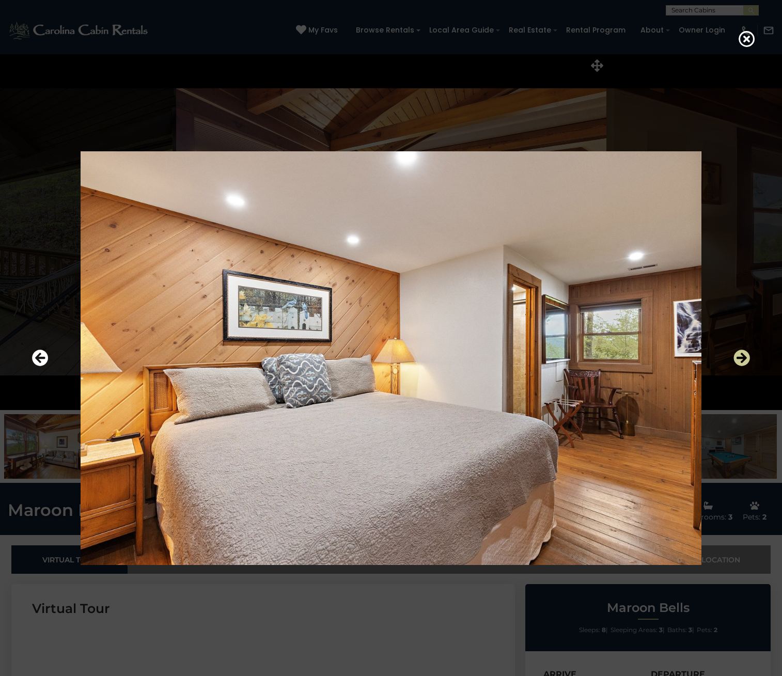
click at [745, 355] on icon "Next" at bounding box center [742, 358] width 17 height 17
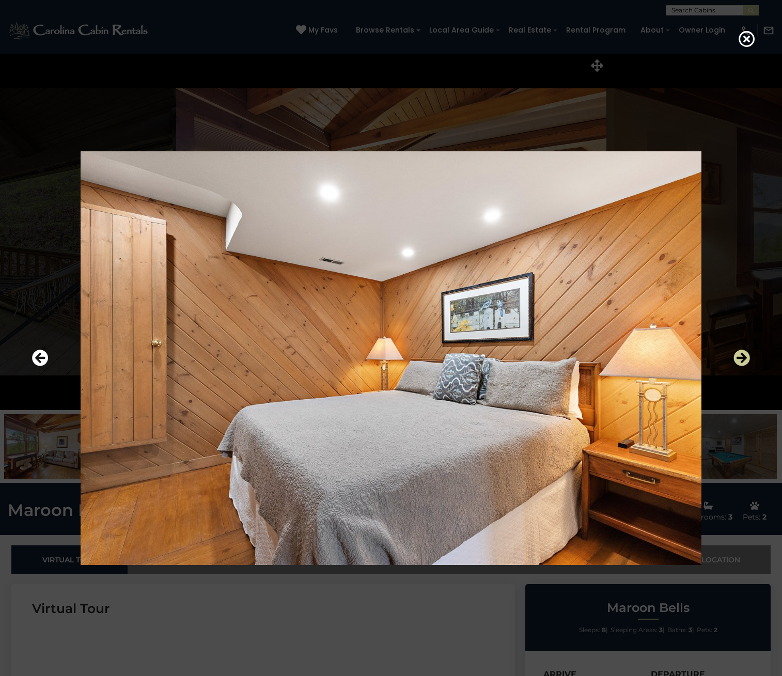
click at [745, 355] on icon "Next" at bounding box center [742, 358] width 17 height 17
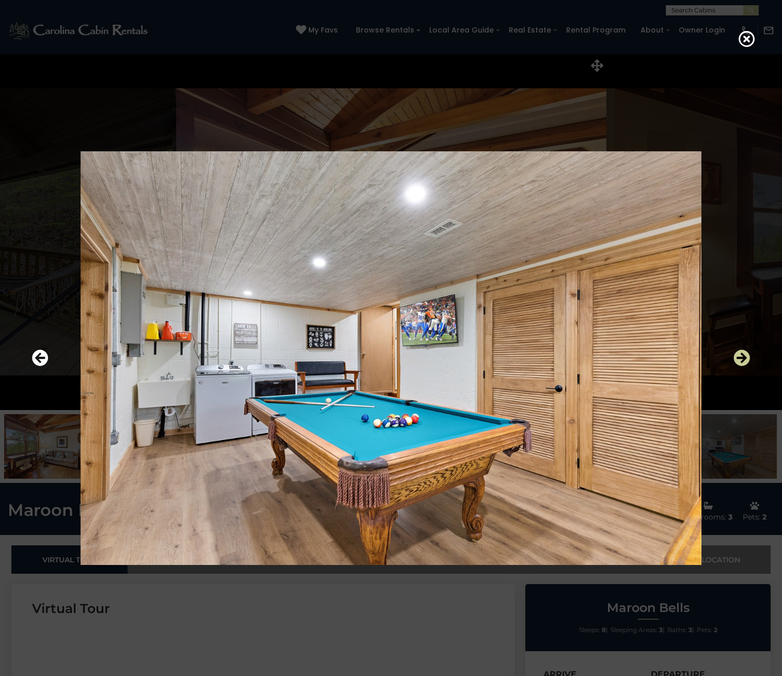
click at [745, 355] on icon "Next" at bounding box center [742, 358] width 17 height 17
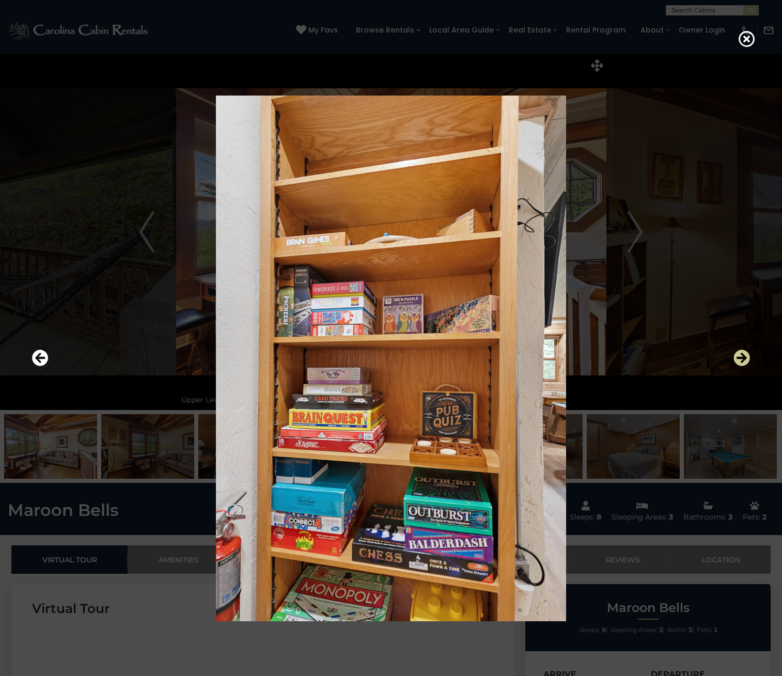
click at [745, 355] on icon "Next" at bounding box center [742, 358] width 17 height 17
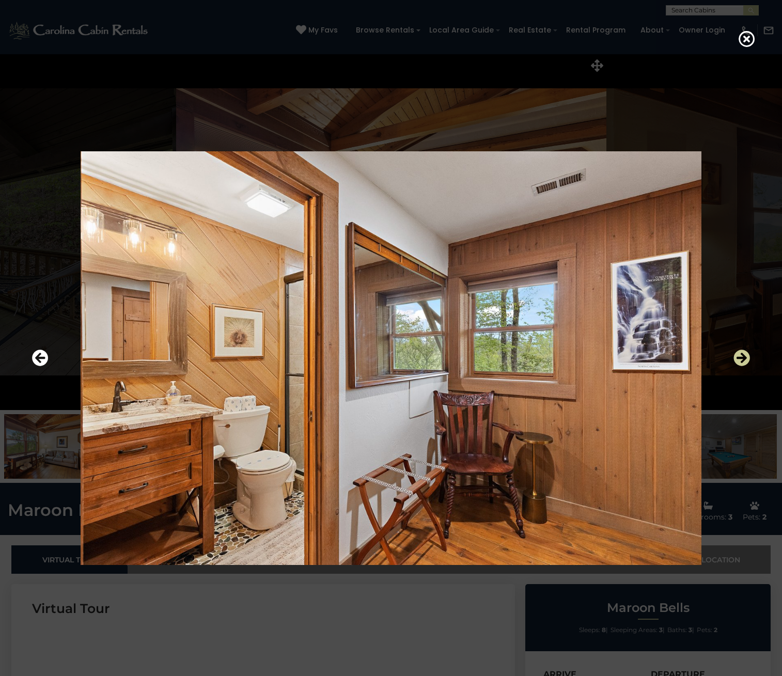
click at [745, 355] on icon "Next" at bounding box center [742, 358] width 17 height 17
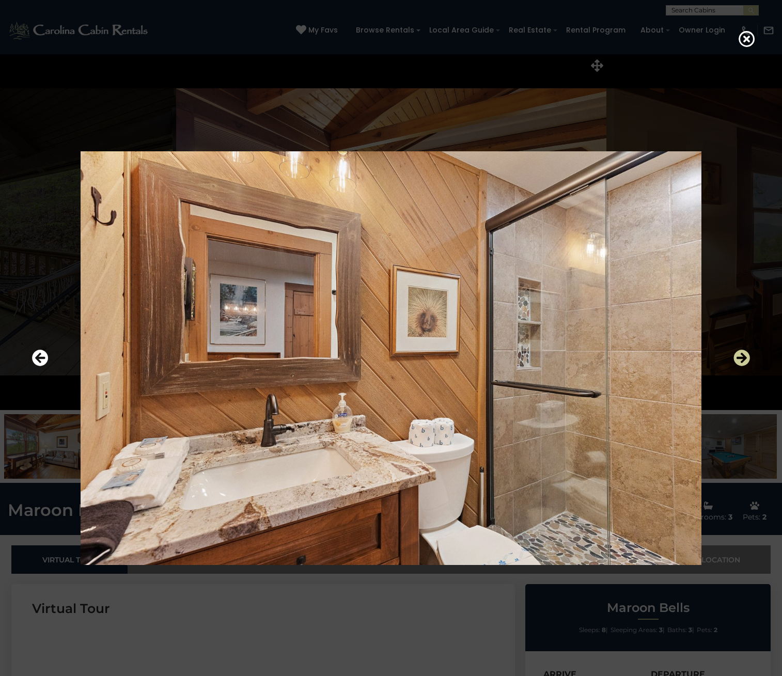
click at [745, 355] on icon "Next" at bounding box center [742, 358] width 17 height 17
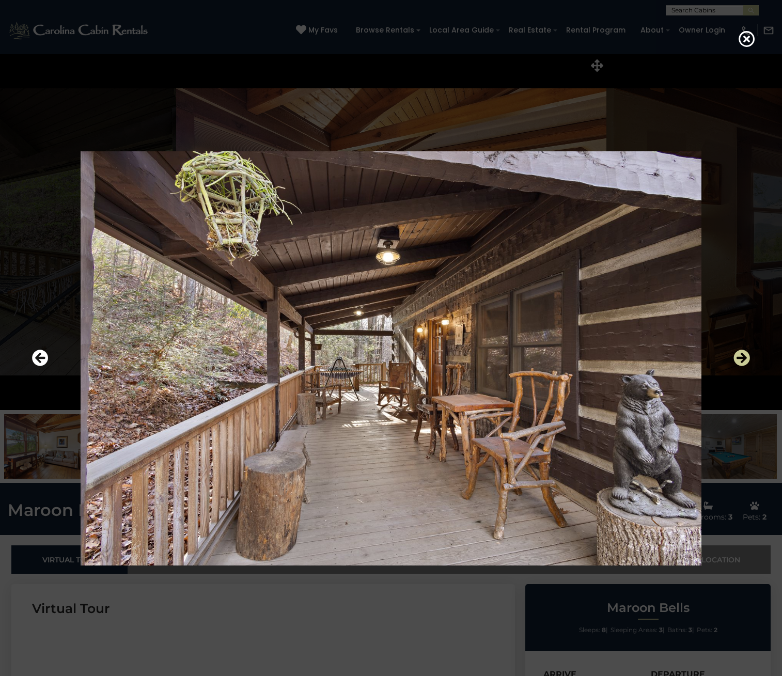
click at [745, 355] on icon "Next" at bounding box center [742, 358] width 17 height 17
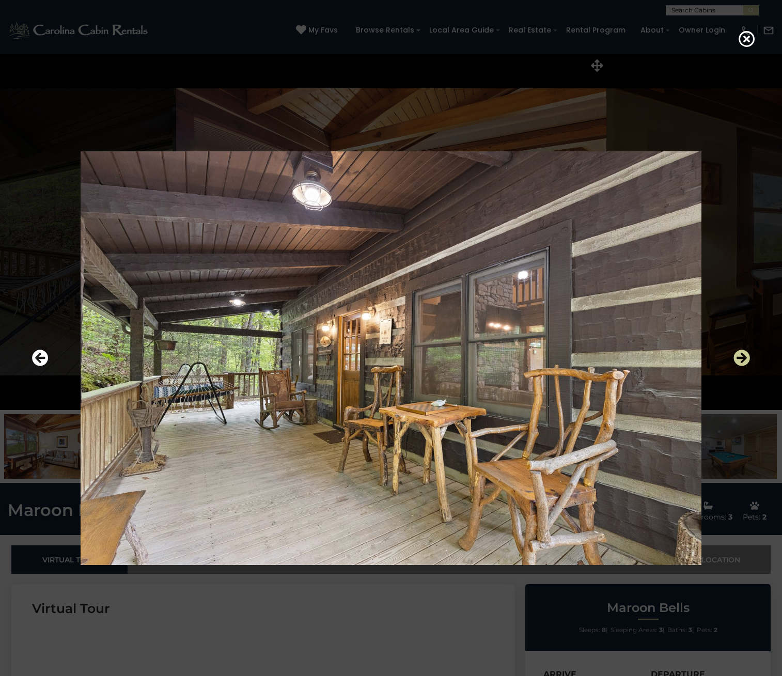
click at [745, 355] on icon "Next" at bounding box center [742, 358] width 17 height 17
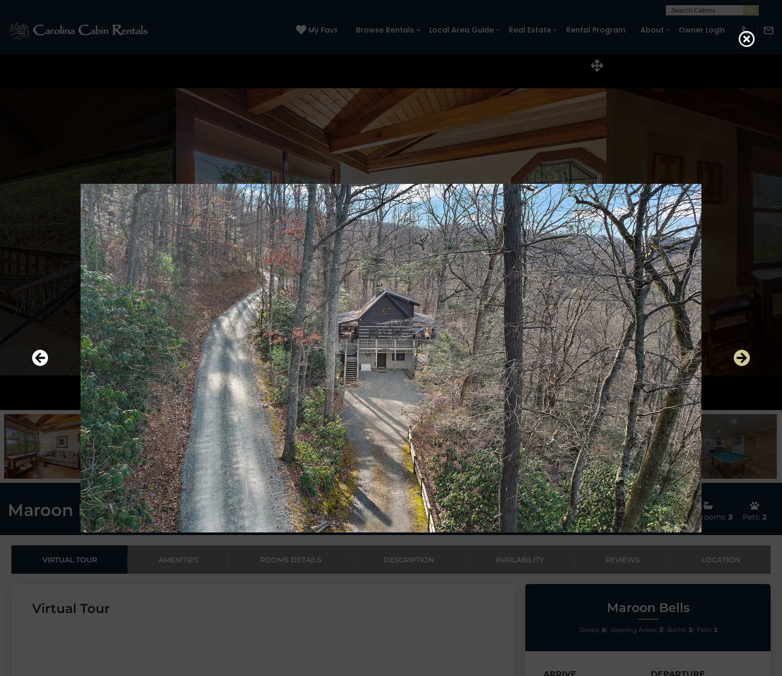
click at [745, 355] on icon "Next" at bounding box center [742, 358] width 17 height 17
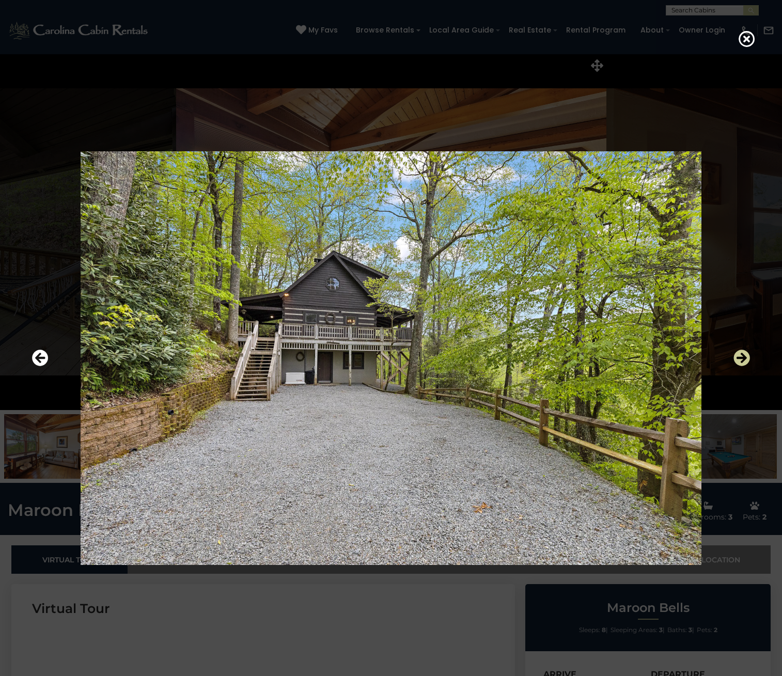
click at [745, 355] on icon "Next" at bounding box center [742, 358] width 17 height 17
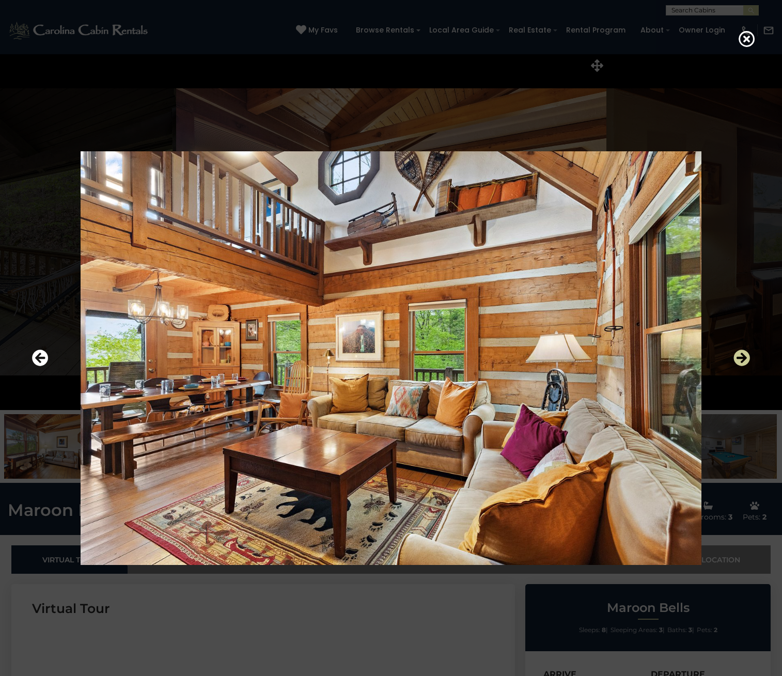
click at [745, 357] on icon "Next" at bounding box center [742, 358] width 17 height 17
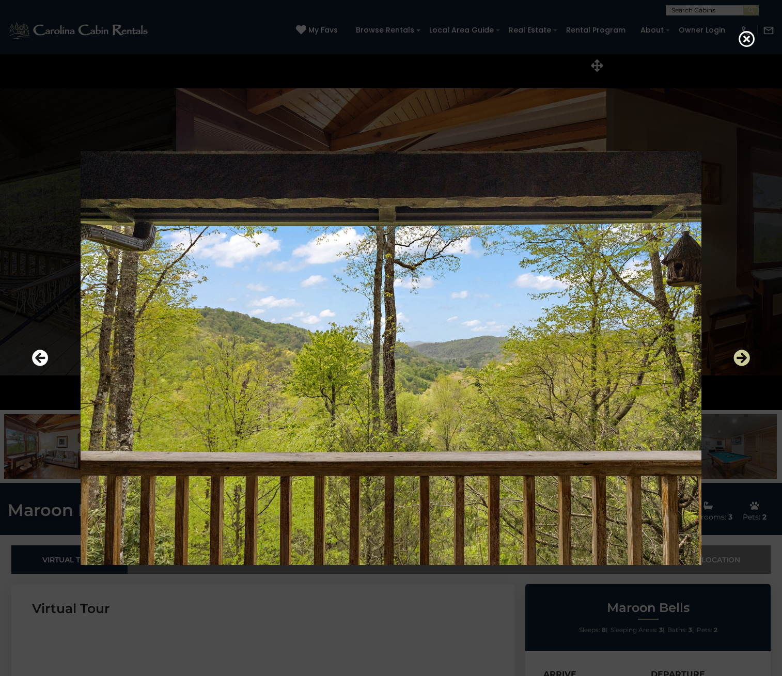
click at [745, 357] on icon "Next" at bounding box center [742, 358] width 17 height 17
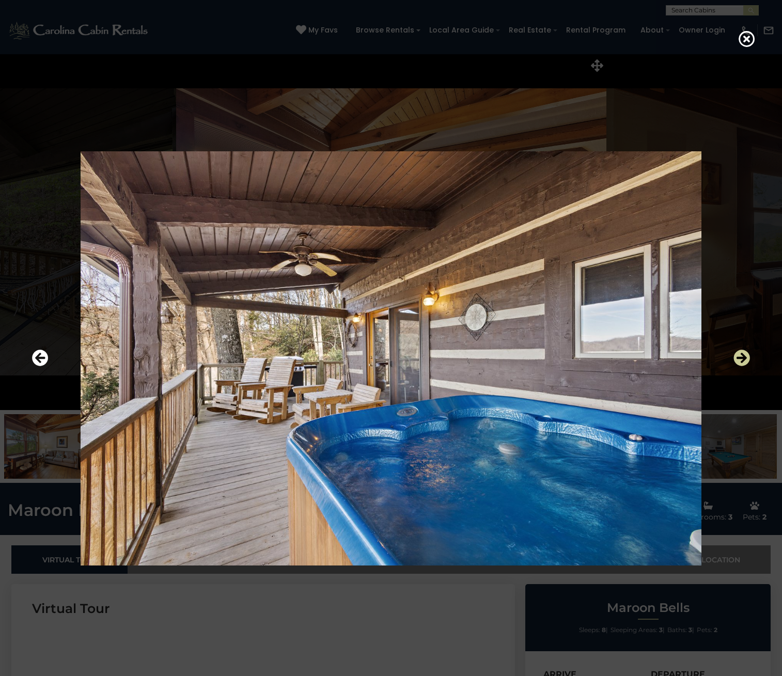
click at [745, 357] on icon "Next" at bounding box center [742, 358] width 17 height 17
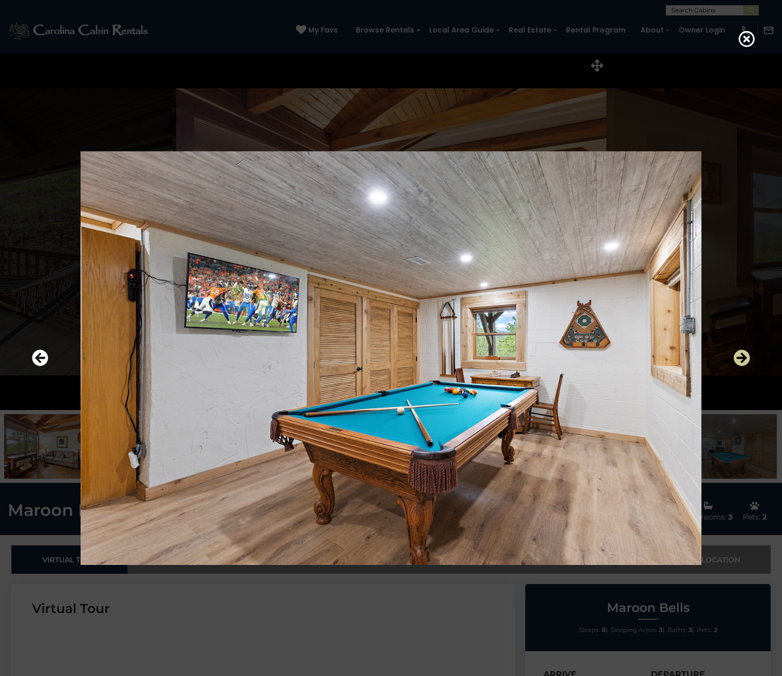
click at [745, 357] on icon "Next" at bounding box center [742, 358] width 17 height 17
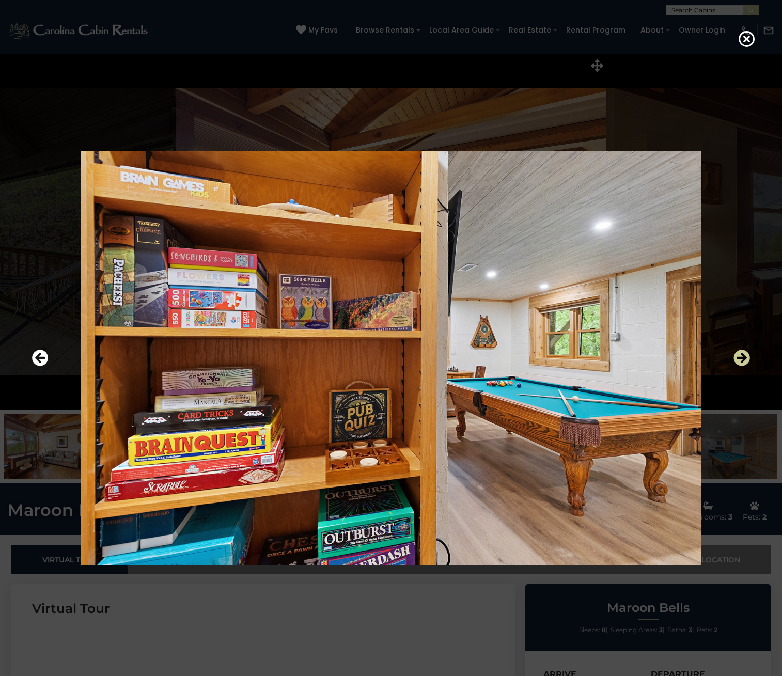
click at [745, 357] on icon "Next" at bounding box center [742, 358] width 17 height 17
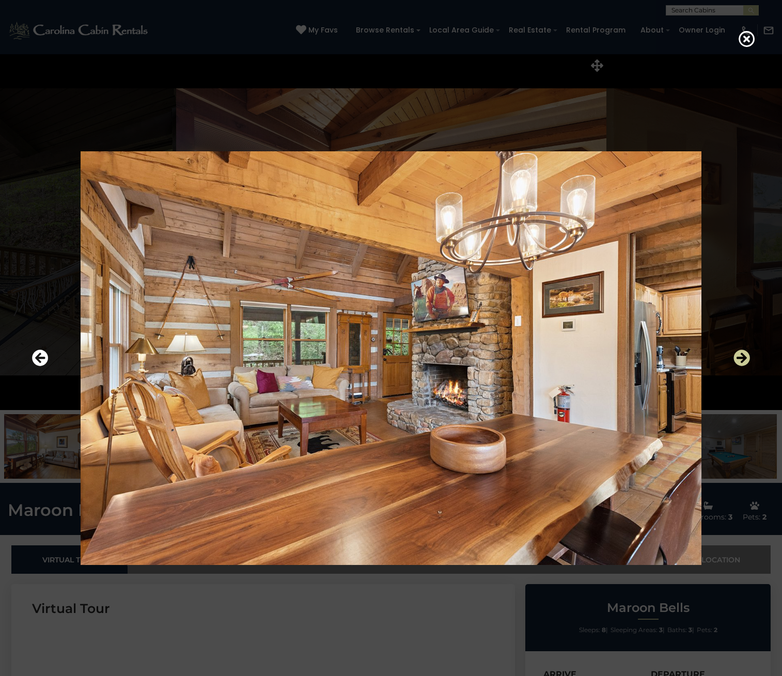
click at [745, 357] on icon "Next" at bounding box center [742, 358] width 17 height 17
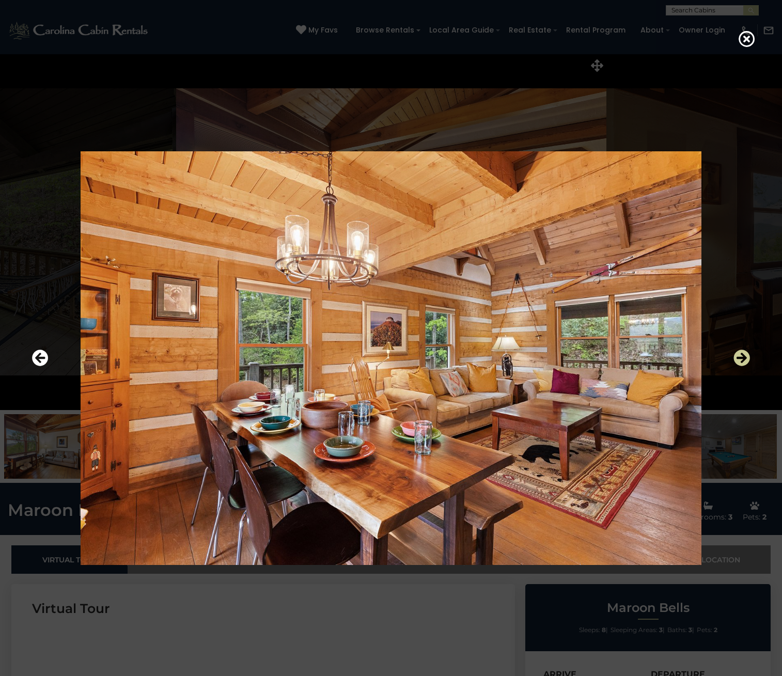
click at [745, 357] on icon "Next" at bounding box center [742, 358] width 17 height 17
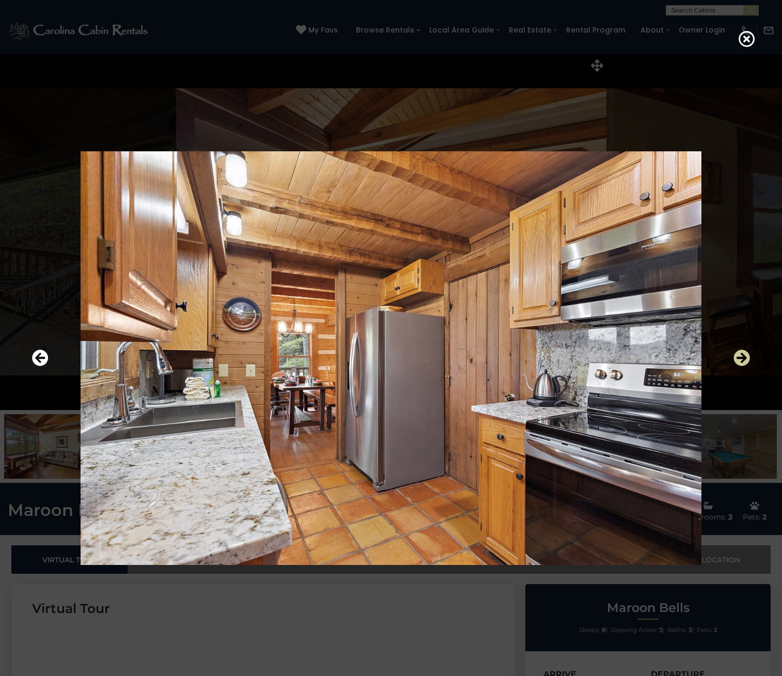
click at [745, 357] on icon "Next" at bounding box center [742, 358] width 17 height 17
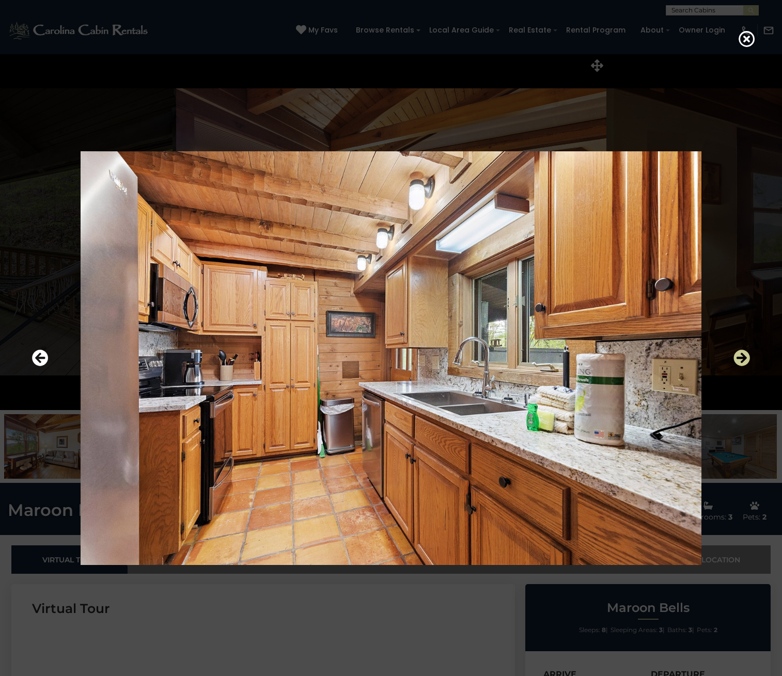
click at [744, 357] on icon "Next" at bounding box center [742, 358] width 17 height 17
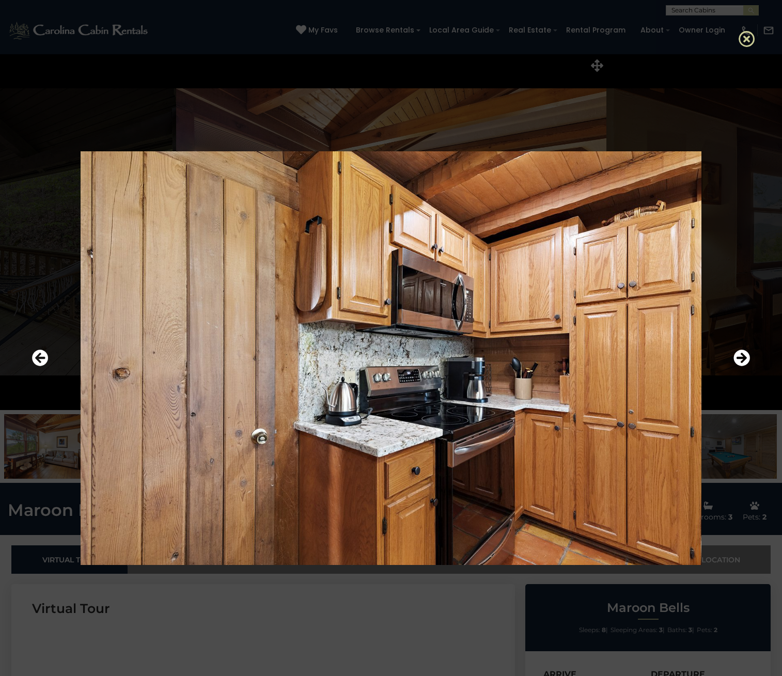
click at [747, 43] on icon at bounding box center [747, 38] width 17 height 17
